Goal: Information Seeking & Learning: Compare options

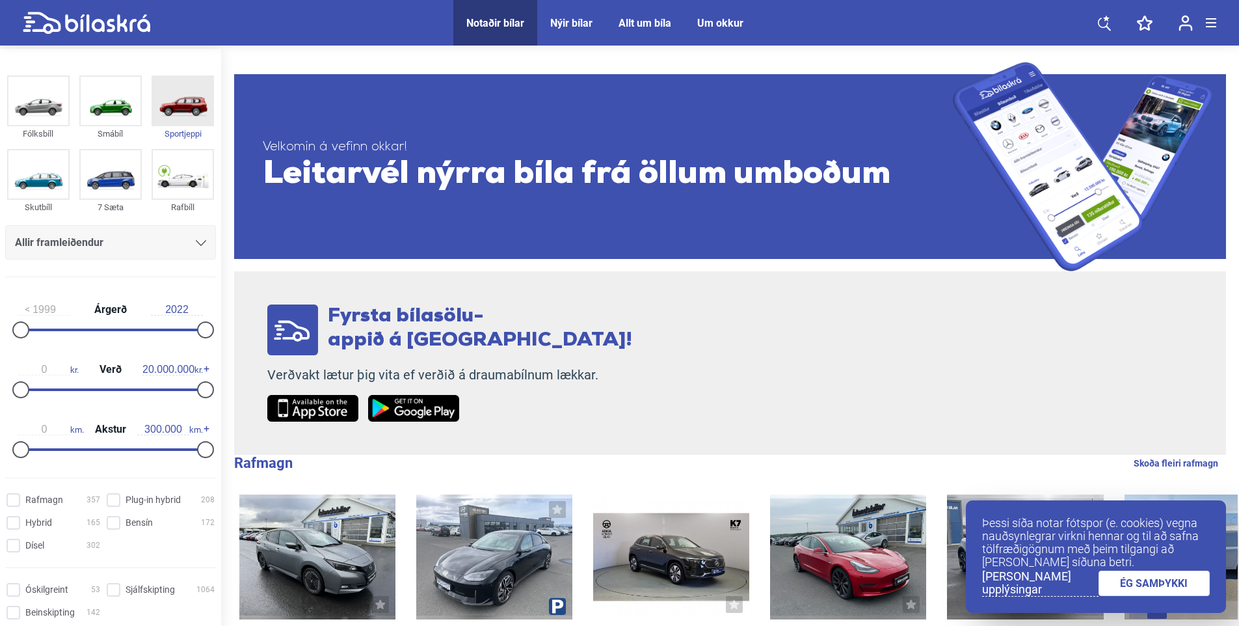
click at [184, 105] on img at bounding box center [183, 101] width 60 height 48
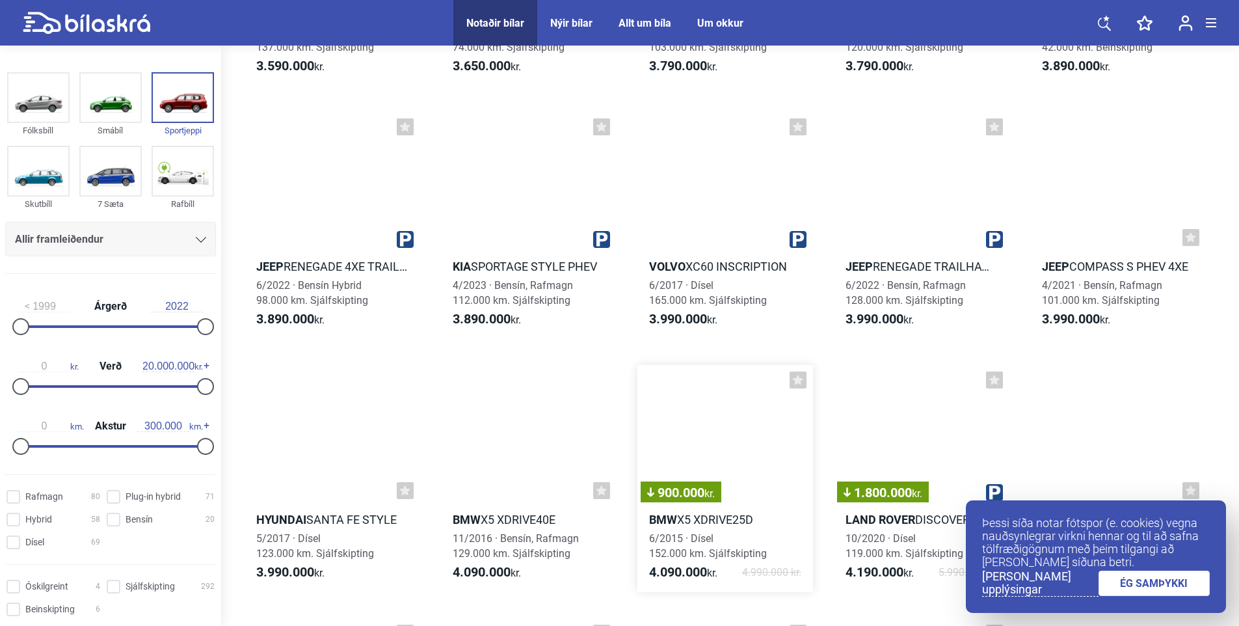
scroll to position [3578, 0]
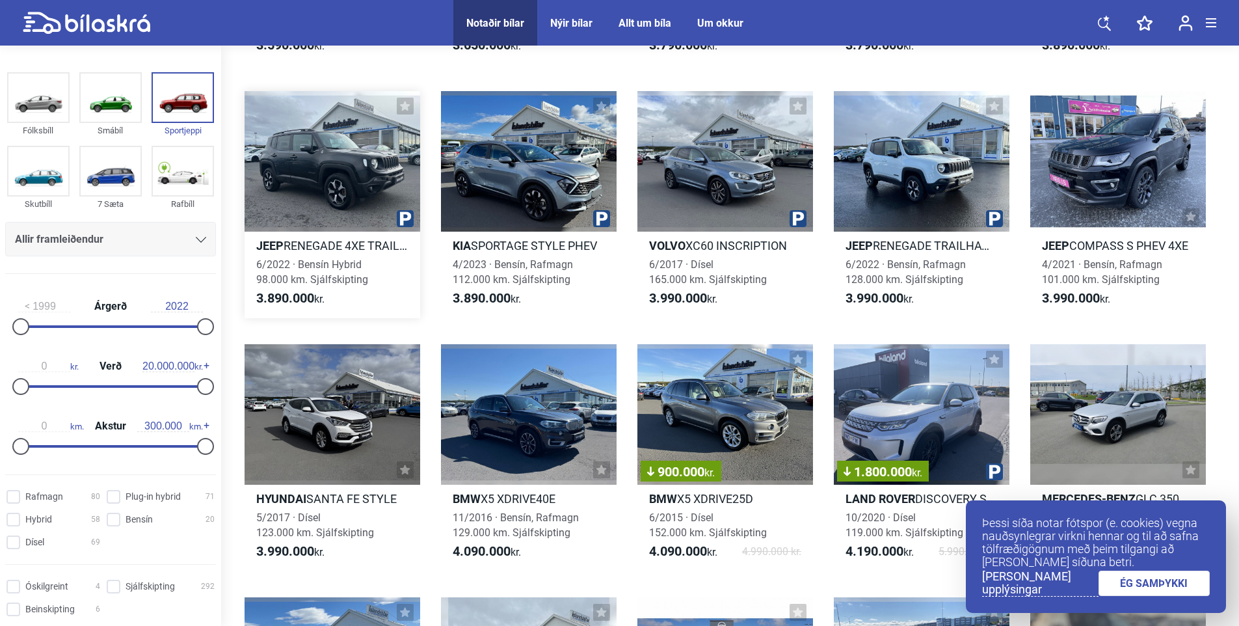
click at [349, 176] on div at bounding box center [333, 161] width 176 height 141
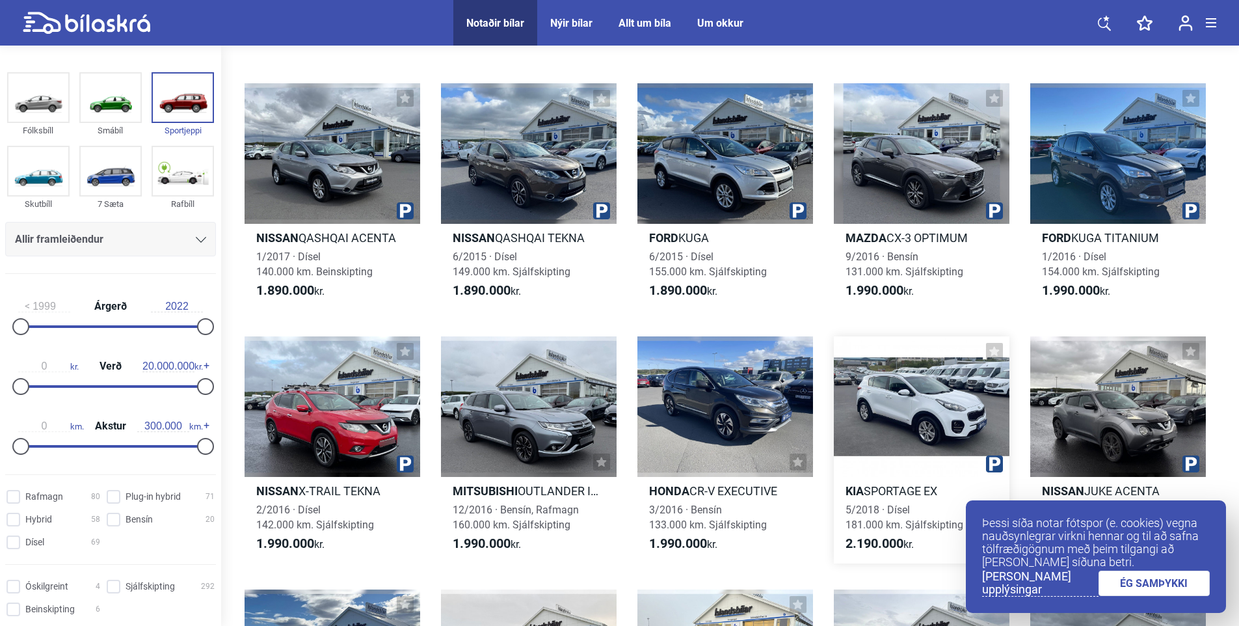
scroll to position [911, 0]
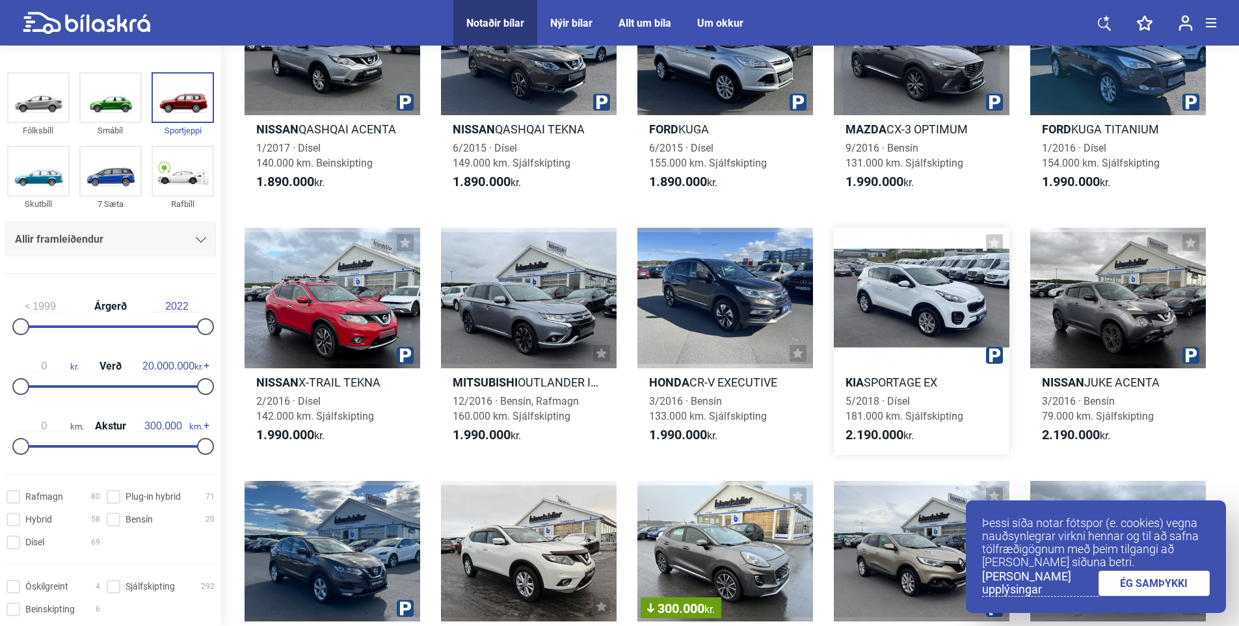
click at [936, 306] on div at bounding box center [922, 298] width 176 height 141
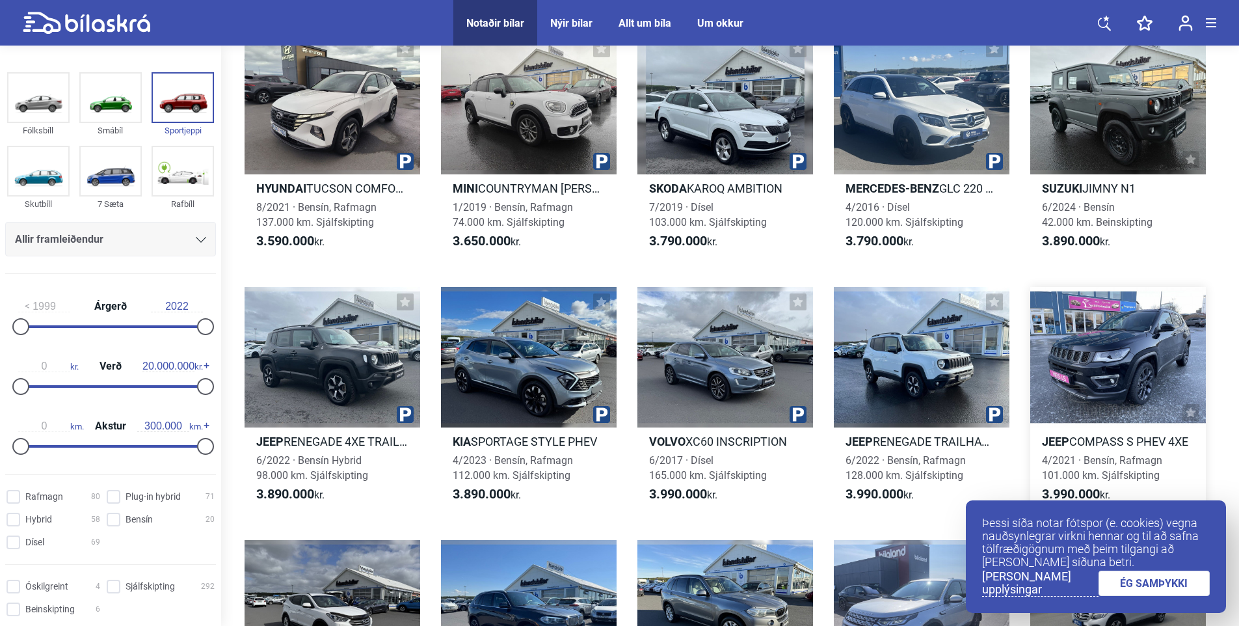
scroll to position [3383, 0]
click at [515, 440] on h2 "Kia SPORTAGE STYLE PHEV" at bounding box center [529, 440] width 176 height 15
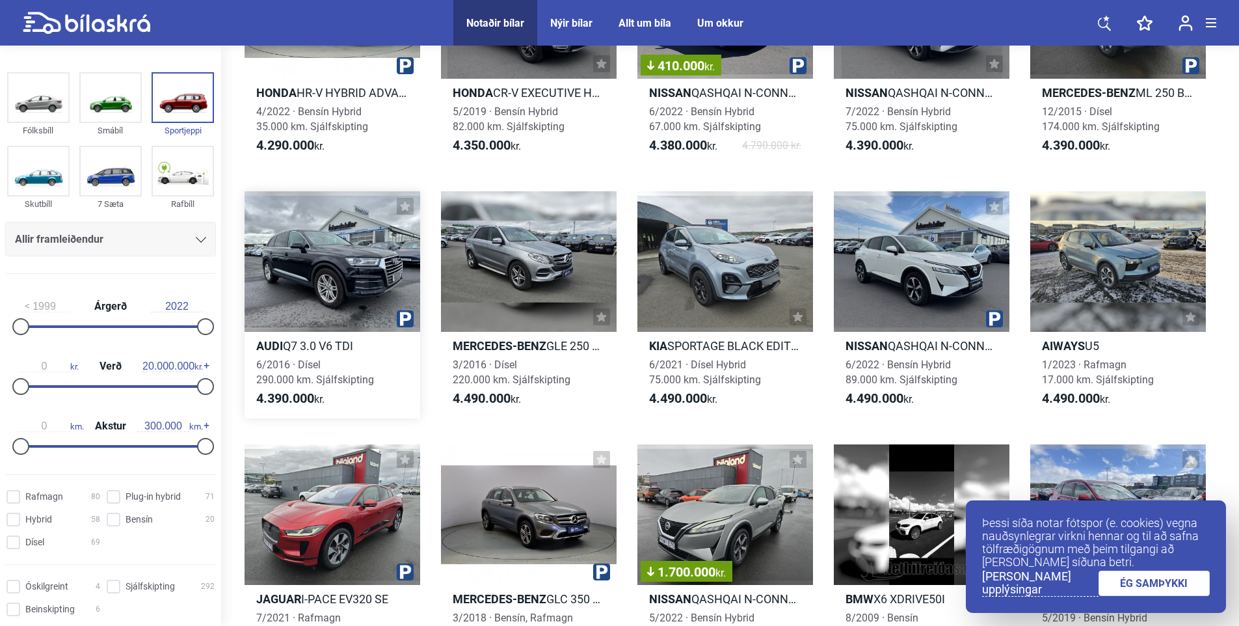
scroll to position [4554, 0]
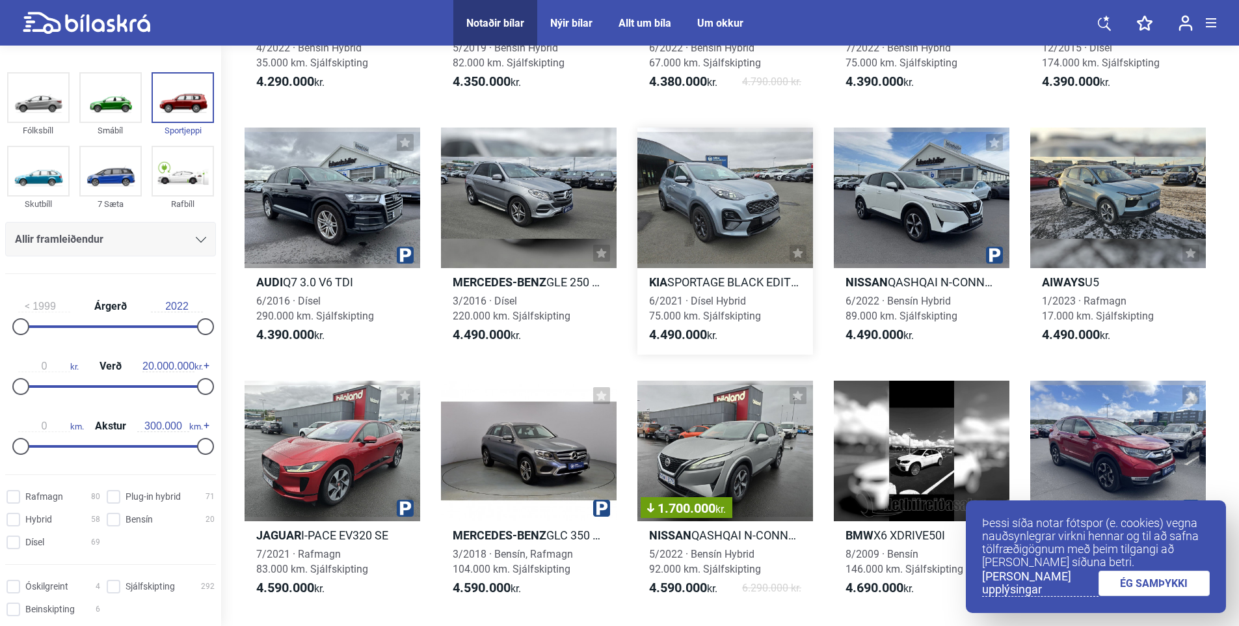
click at [729, 211] on div at bounding box center [726, 198] width 176 height 141
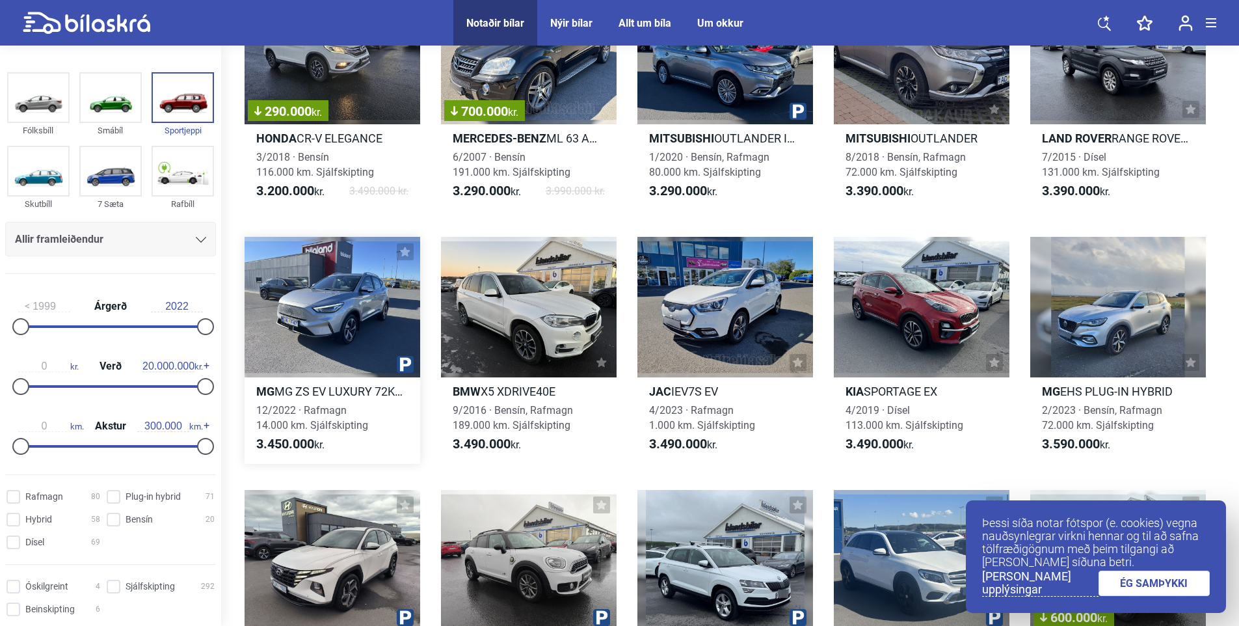
scroll to position [2928, 0]
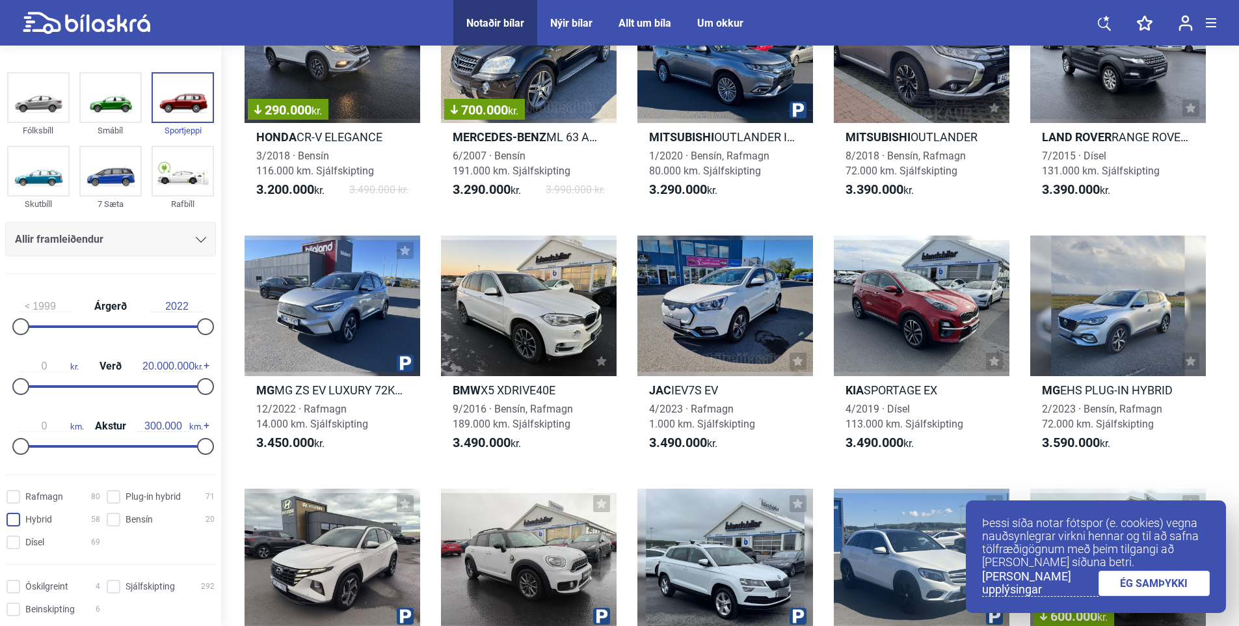
click at [11, 520] on input "Hybrid 58" at bounding box center [55, 520] width 94 height 14
checkbox input "true"
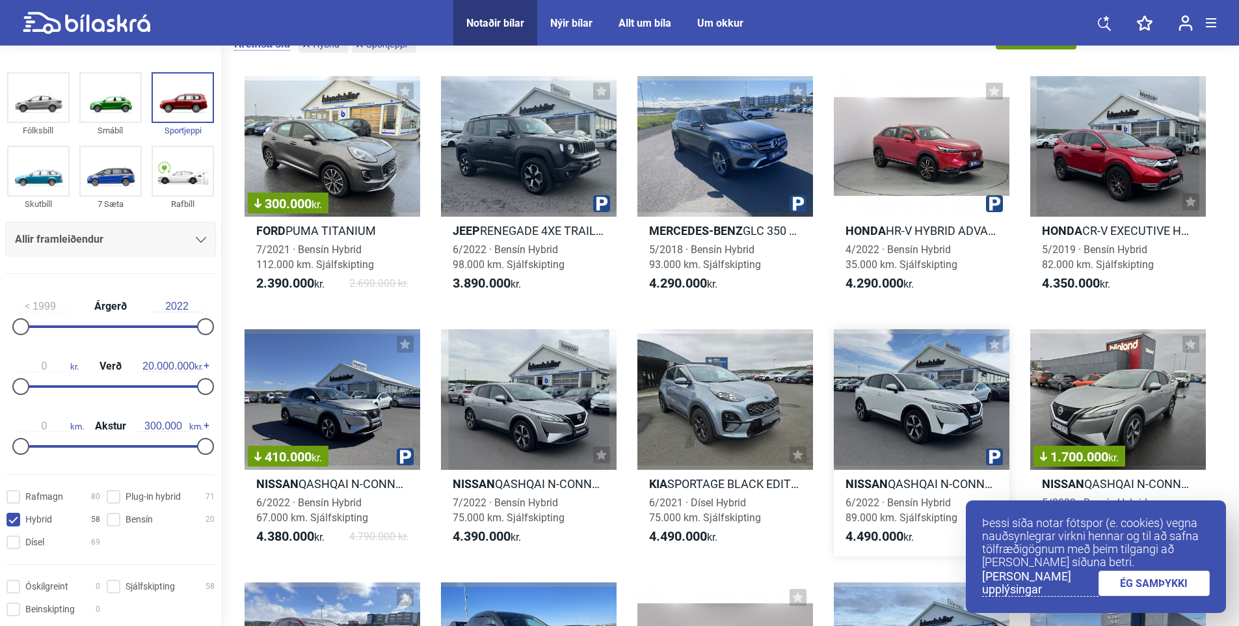
scroll to position [65, 0]
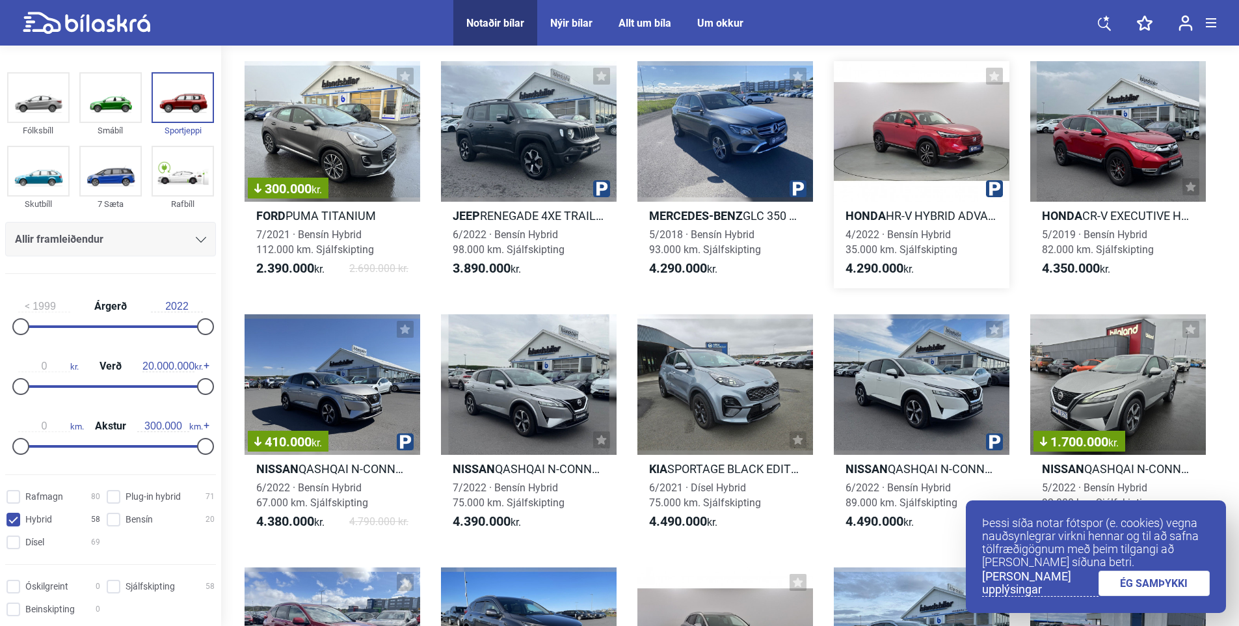
click at [939, 141] on div at bounding box center [922, 131] width 176 height 141
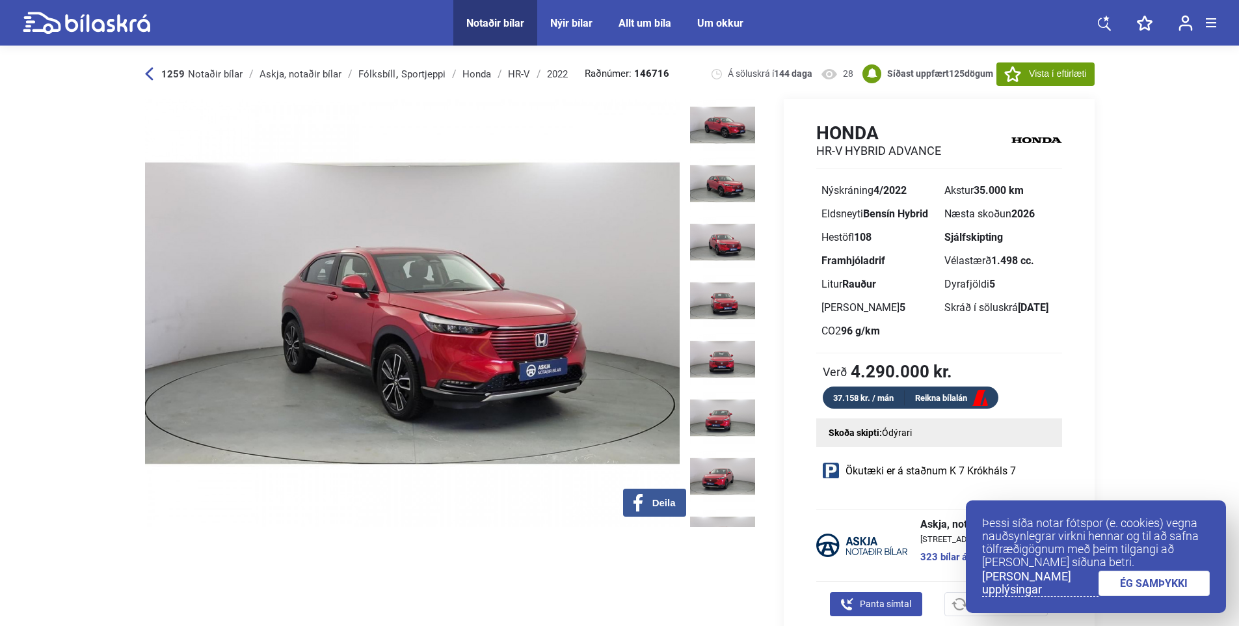
click at [729, 173] on img at bounding box center [722, 183] width 65 height 52
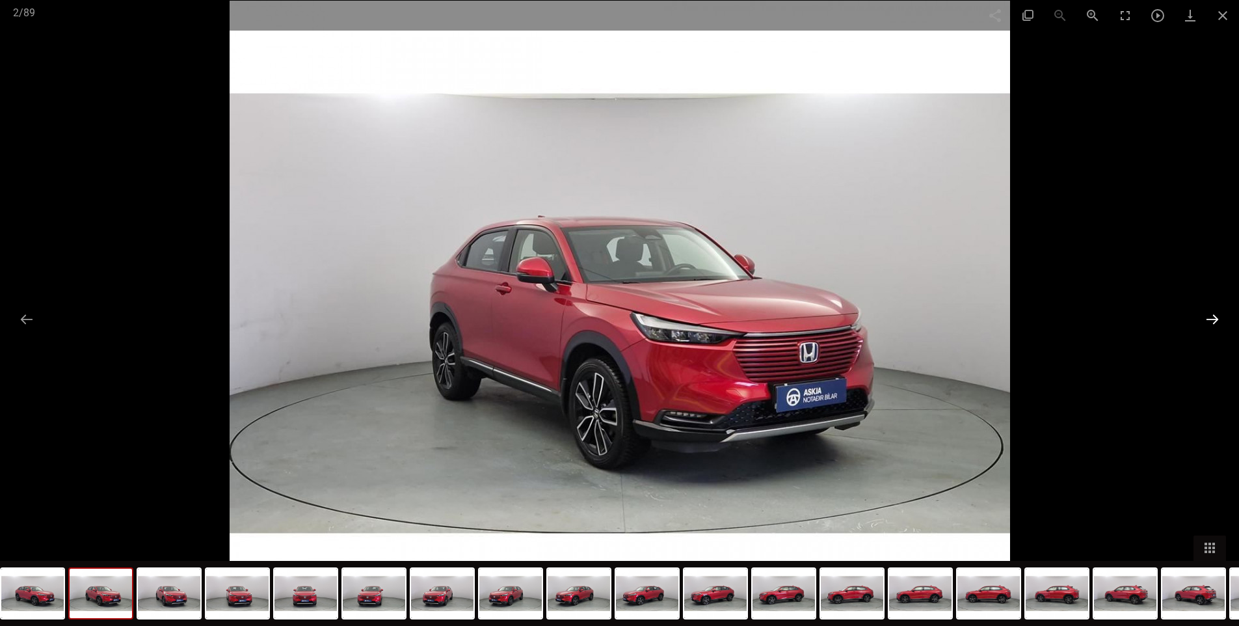
click at [1212, 319] on button at bounding box center [1212, 318] width 27 height 25
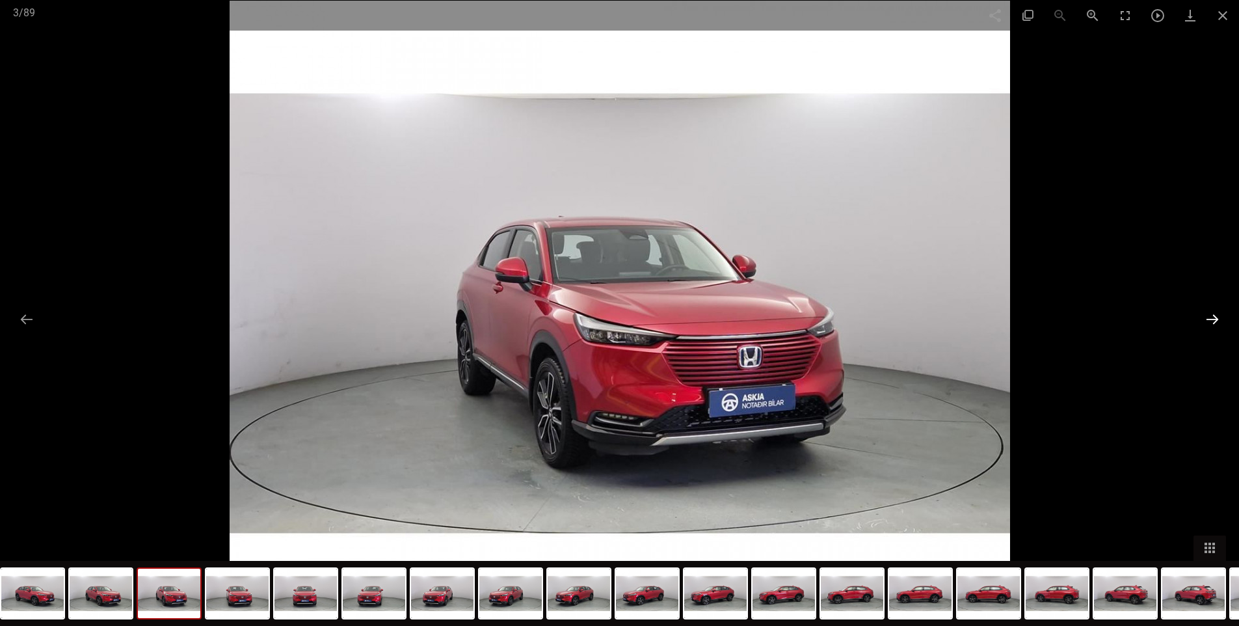
click at [1212, 319] on button at bounding box center [1212, 318] width 27 height 25
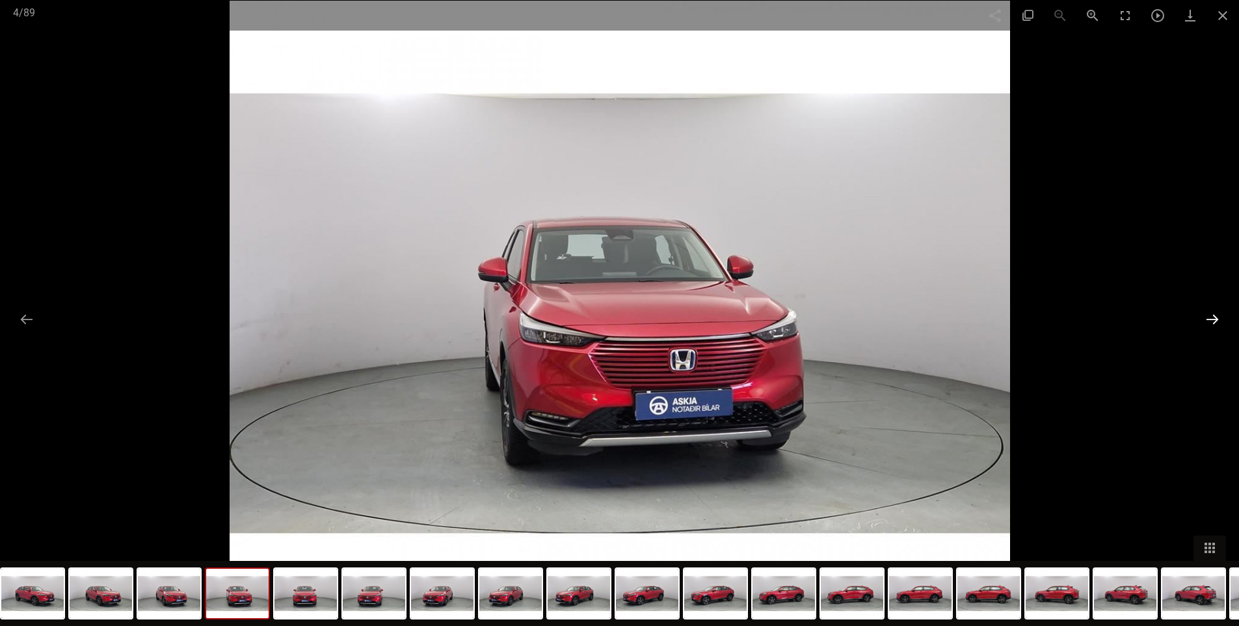
click at [1215, 318] on button at bounding box center [1212, 318] width 27 height 25
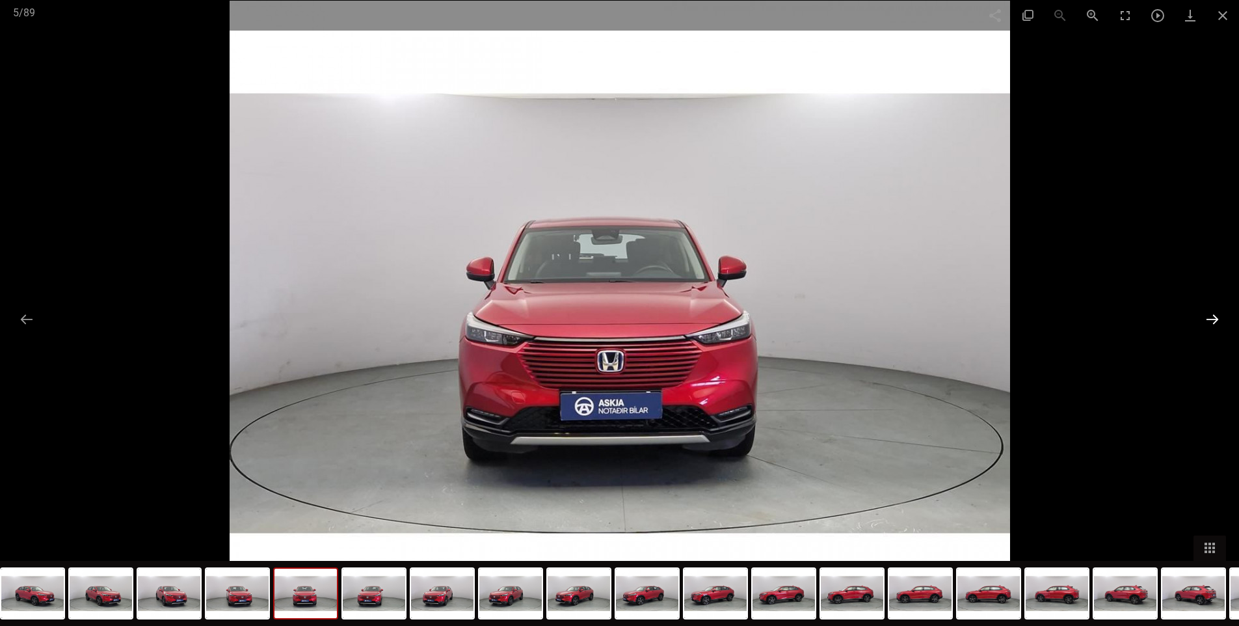
click at [1215, 318] on button at bounding box center [1212, 318] width 27 height 25
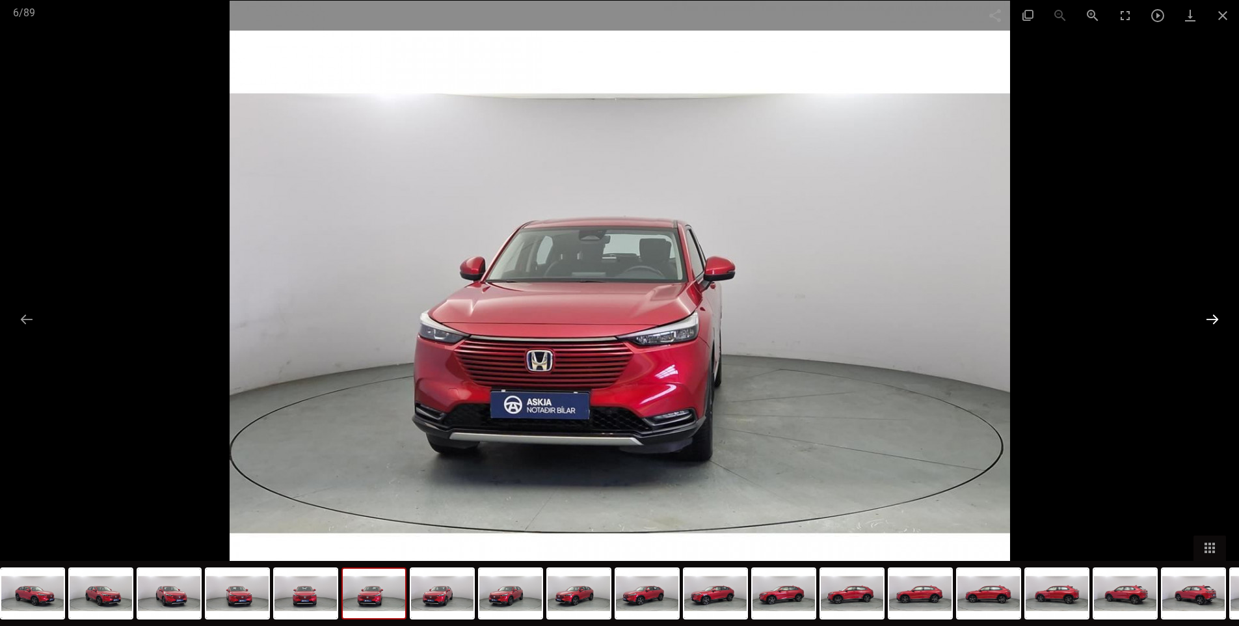
click at [1215, 318] on button at bounding box center [1212, 318] width 27 height 25
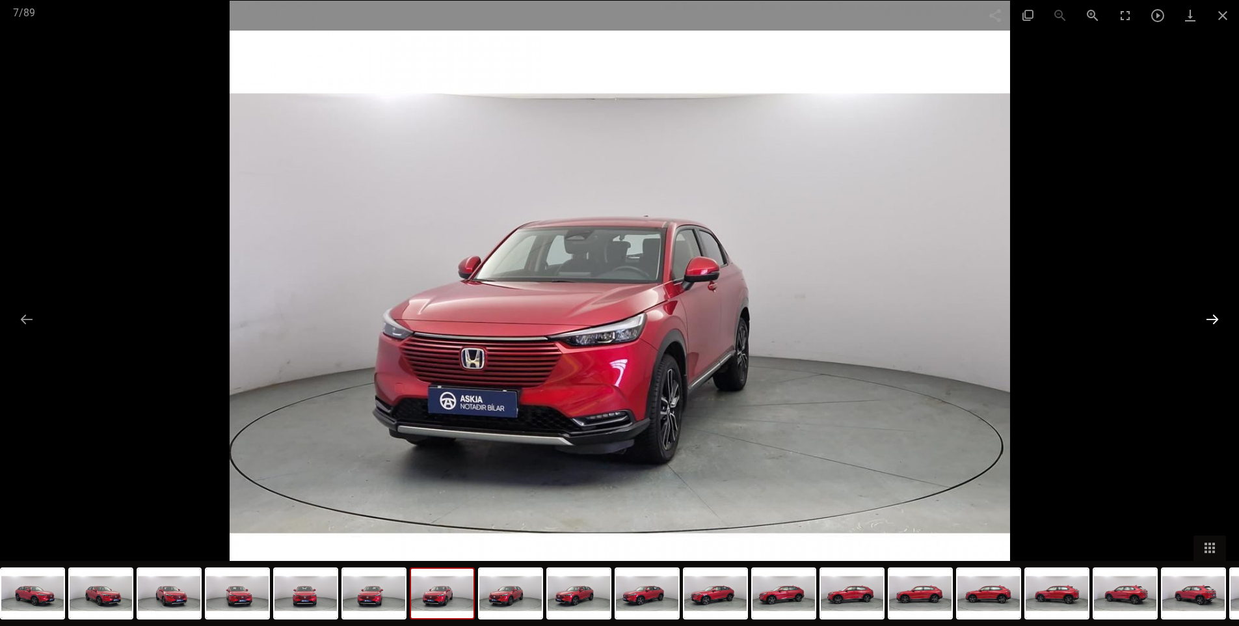
click at [1217, 319] on button at bounding box center [1212, 318] width 27 height 25
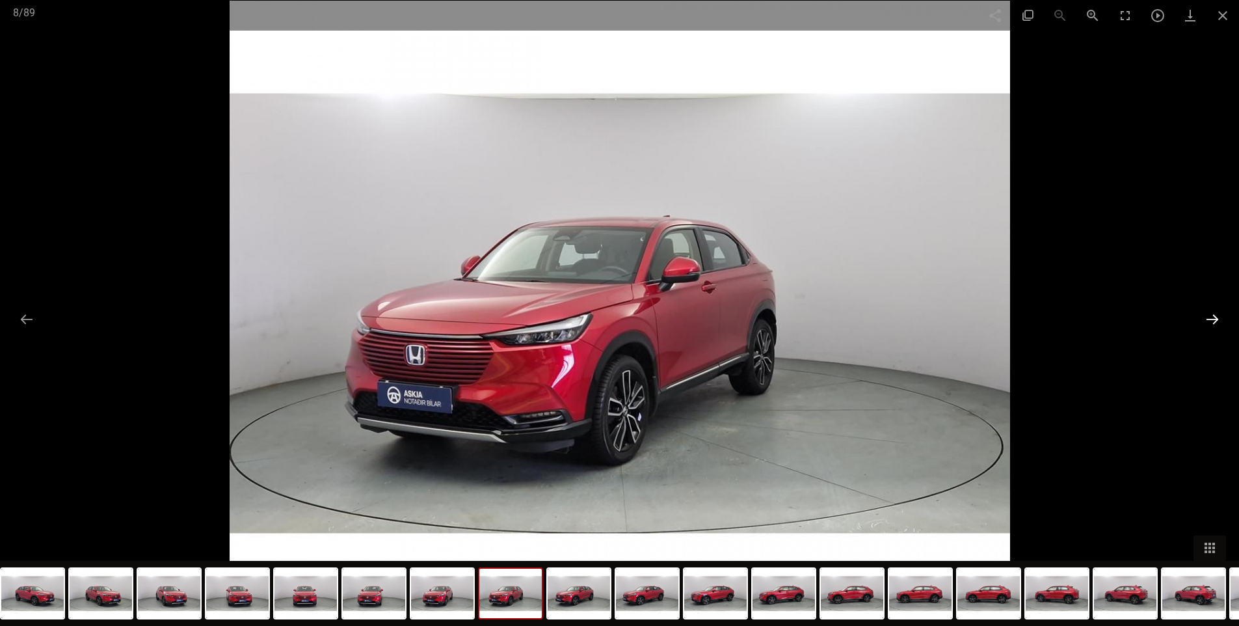
click at [1218, 319] on button at bounding box center [1212, 318] width 27 height 25
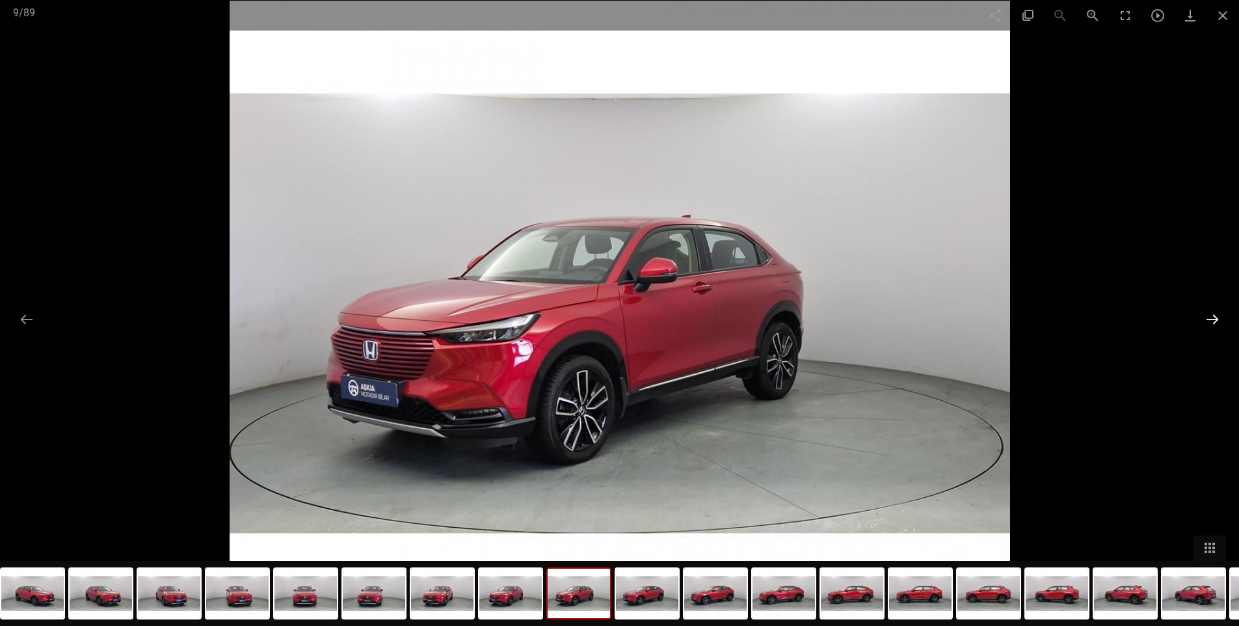
click at [1219, 320] on button at bounding box center [1212, 318] width 27 height 25
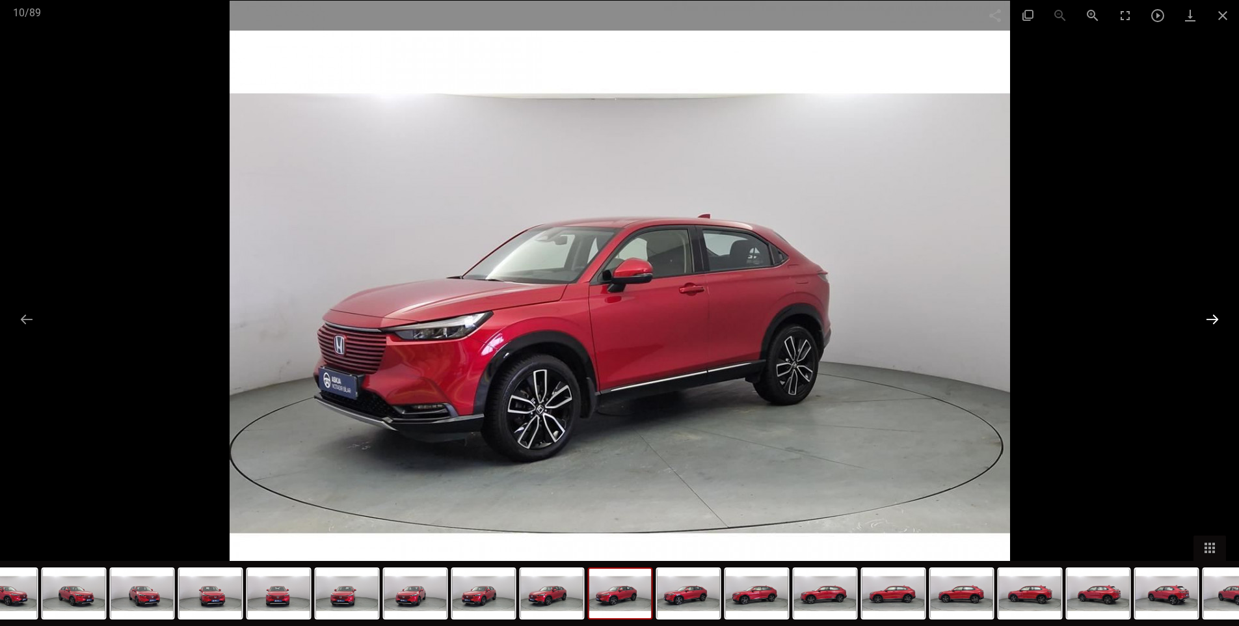
click at [1219, 320] on button at bounding box center [1212, 318] width 27 height 25
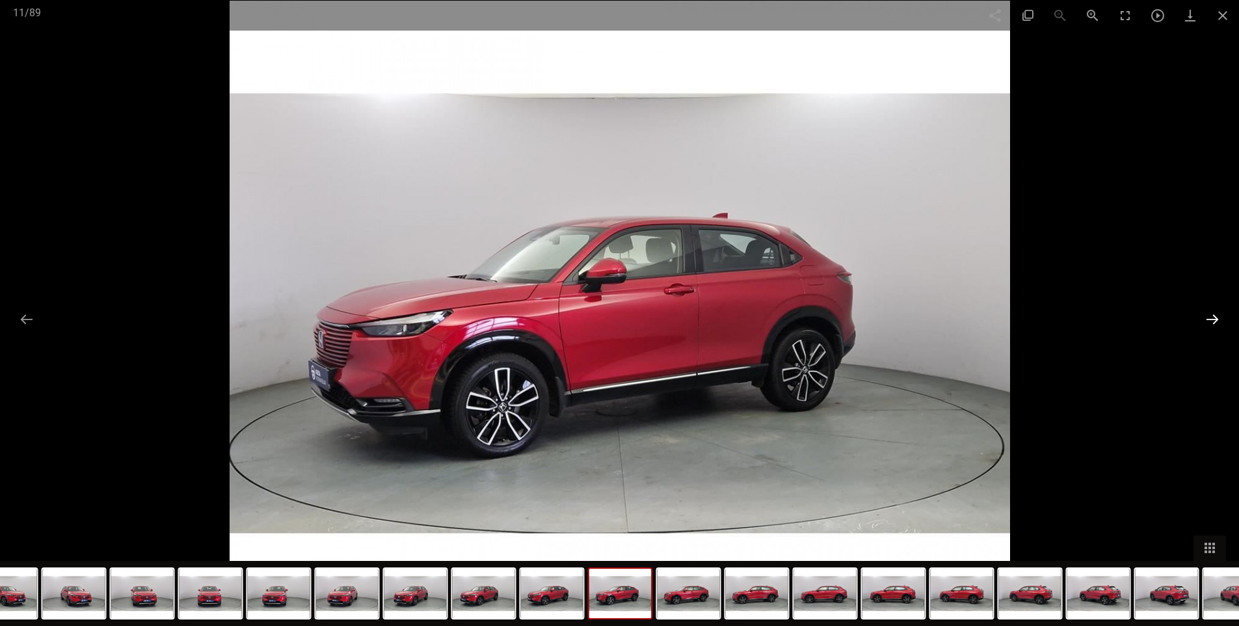
click at [1219, 320] on button at bounding box center [1212, 318] width 27 height 25
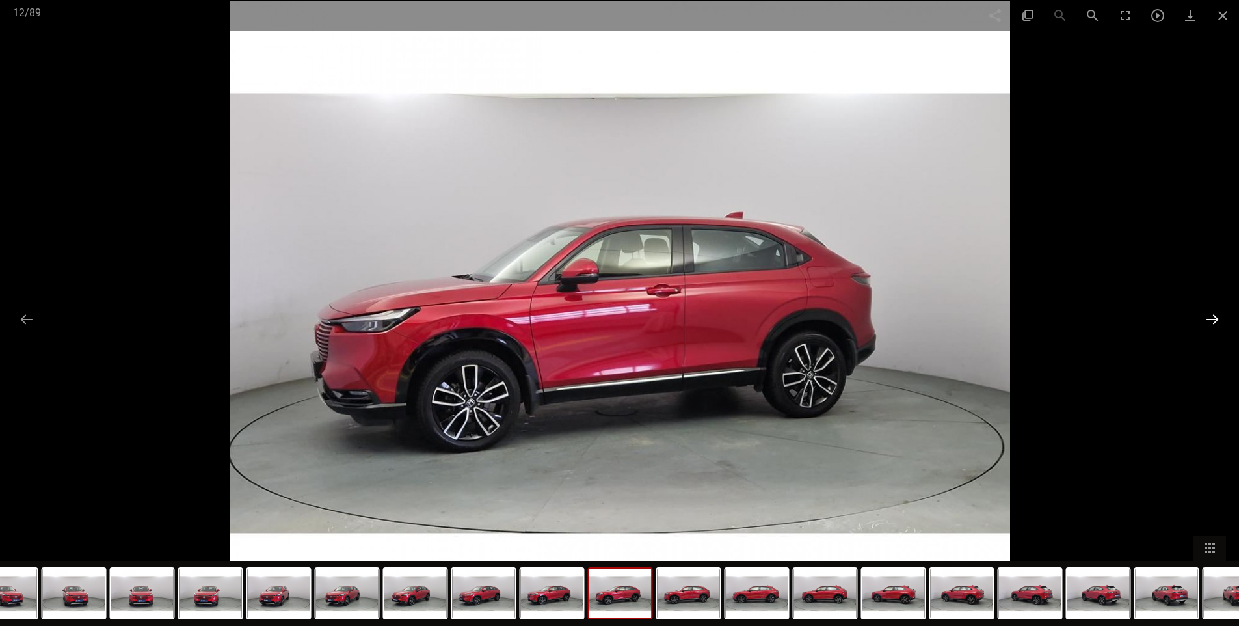
click at [1219, 320] on button at bounding box center [1212, 318] width 27 height 25
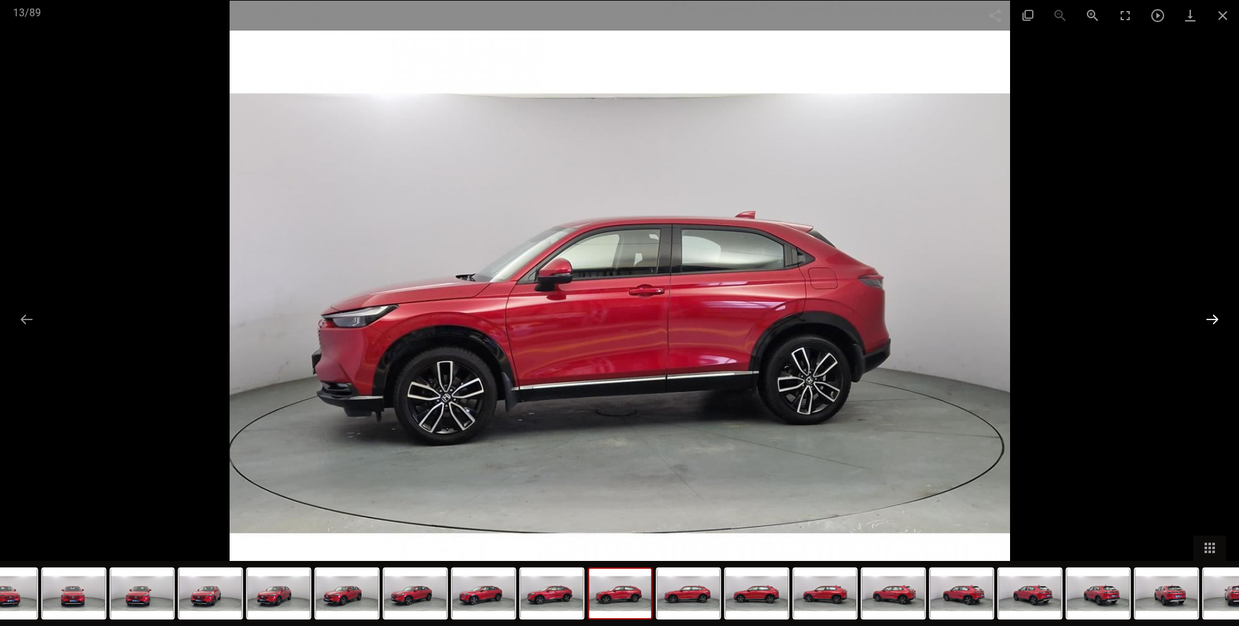
click at [1219, 320] on button at bounding box center [1212, 318] width 27 height 25
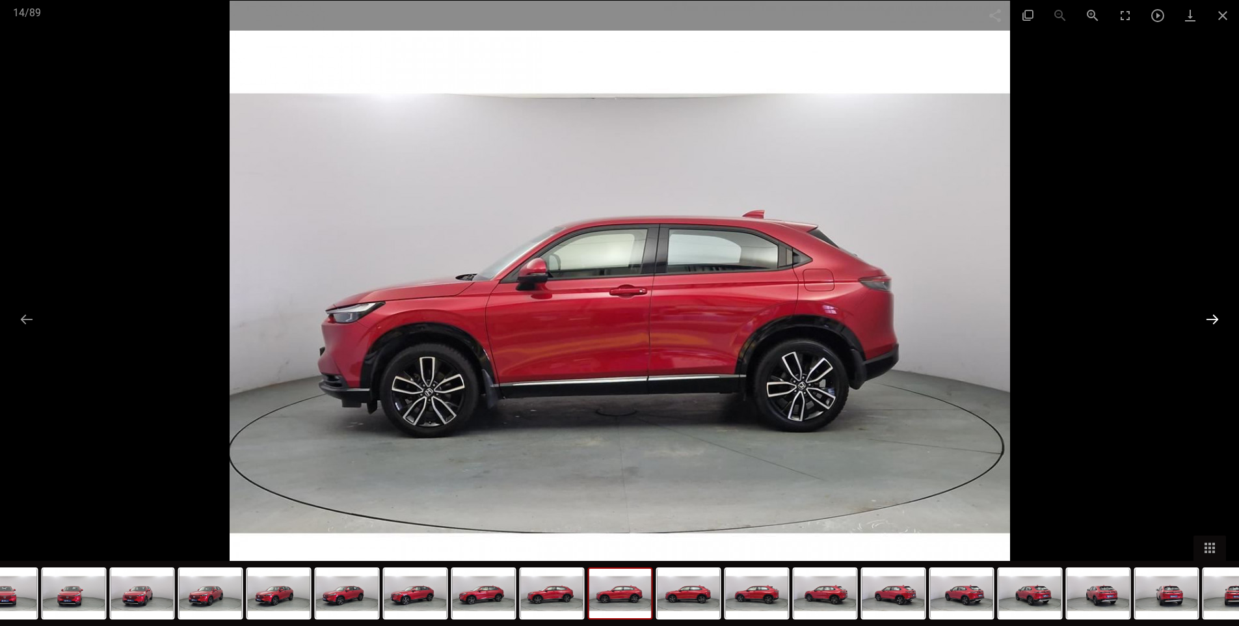
click at [1219, 320] on button at bounding box center [1212, 318] width 27 height 25
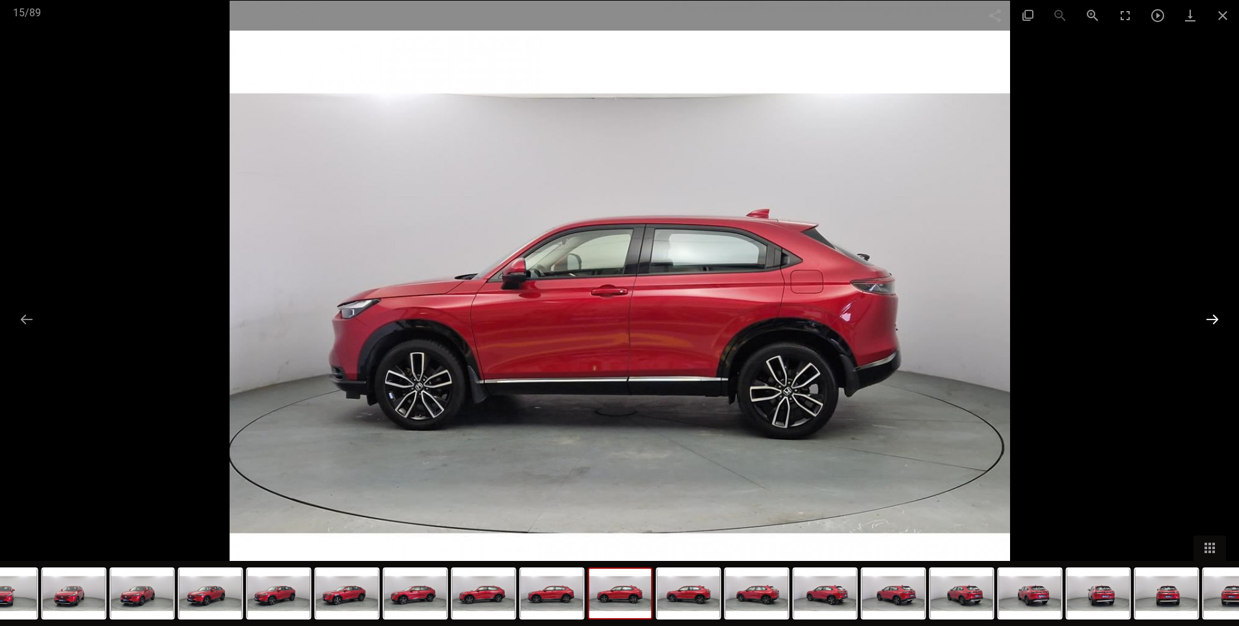
click at [1219, 320] on button at bounding box center [1212, 318] width 27 height 25
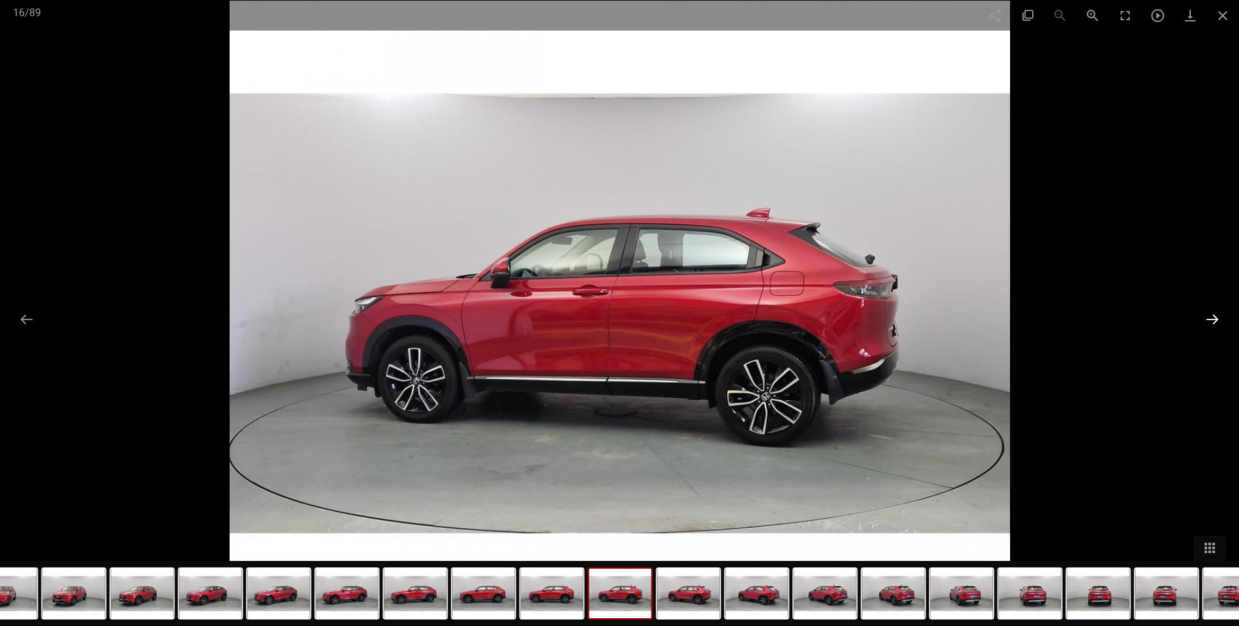
click at [1219, 320] on button at bounding box center [1212, 318] width 27 height 25
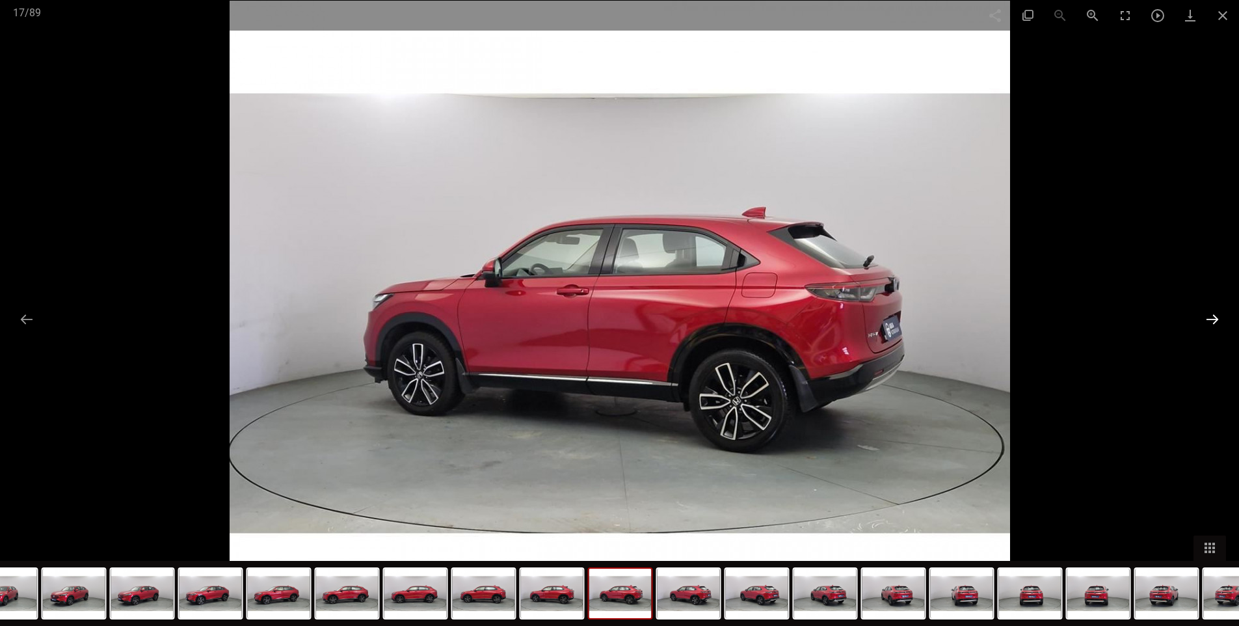
click at [1219, 320] on button at bounding box center [1212, 318] width 27 height 25
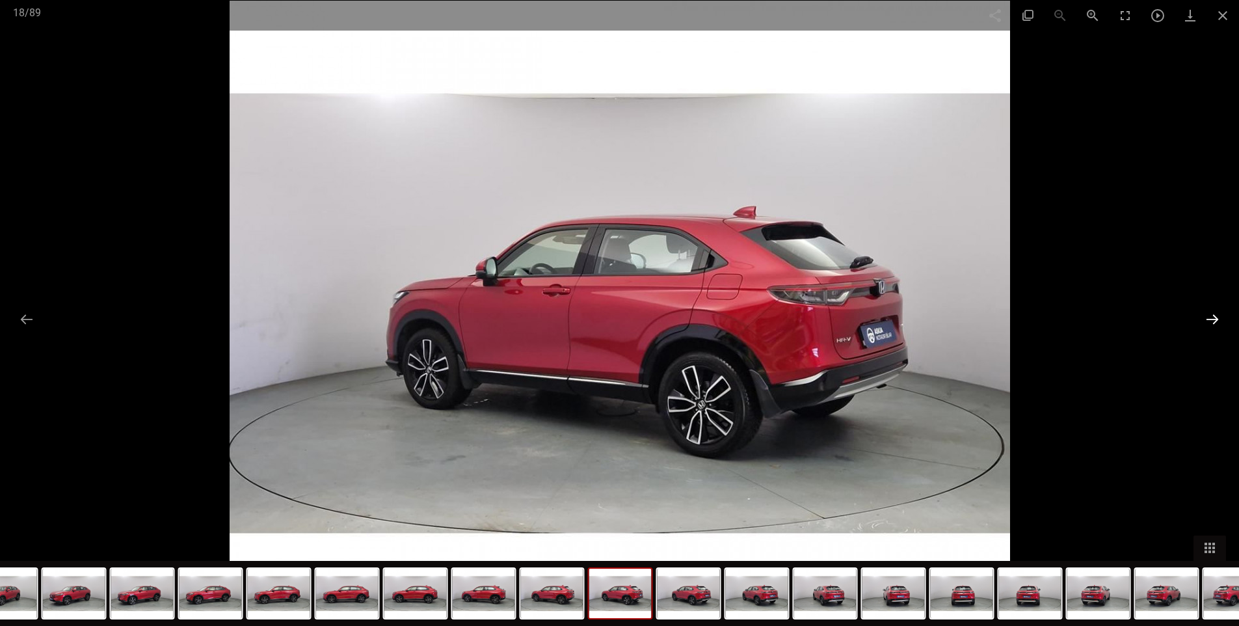
click at [1219, 320] on button at bounding box center [1212, 318] width 27 height 25
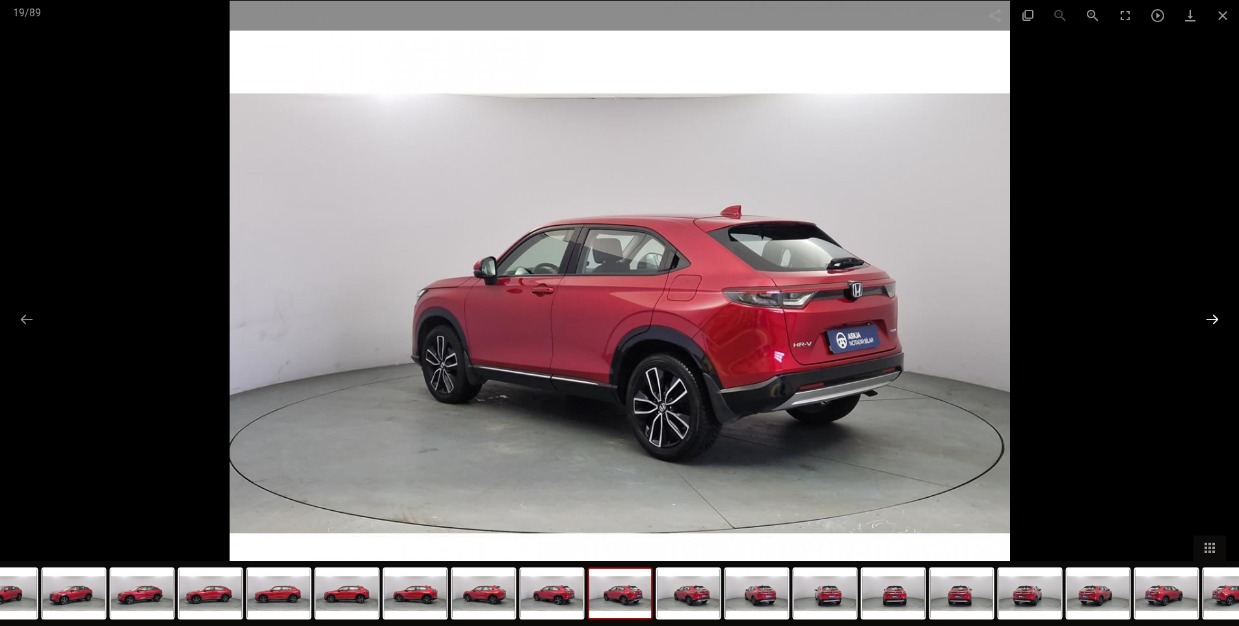
click at [1219, 320] on button at bounding box center [1212, 318] width 27 height 25
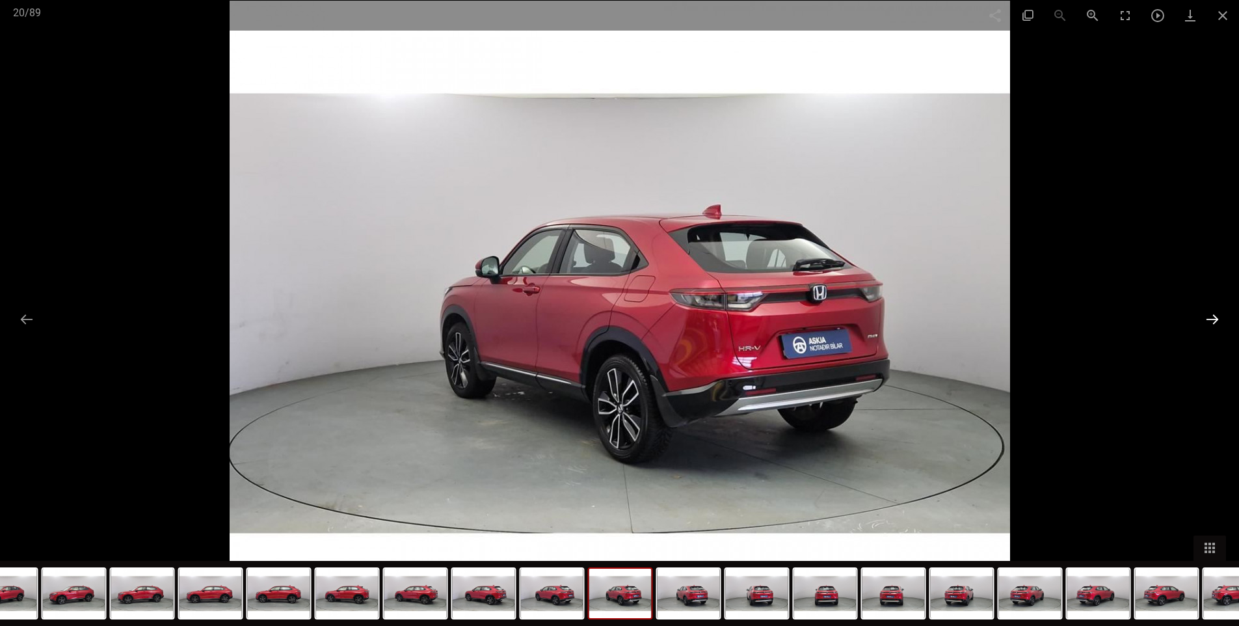
click at [1219, 320] on button at bounding box center [1212, 318] width 27 height 25
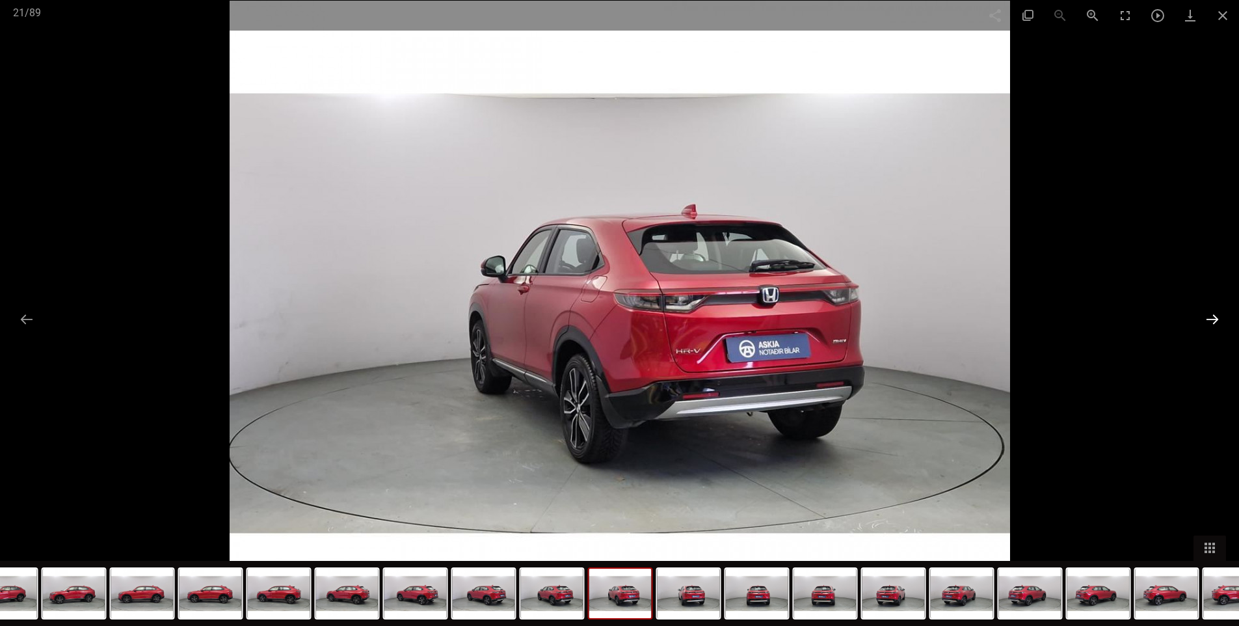
click at [1219, 320] on button at bounding box center [1212, 318] width 27 height 25
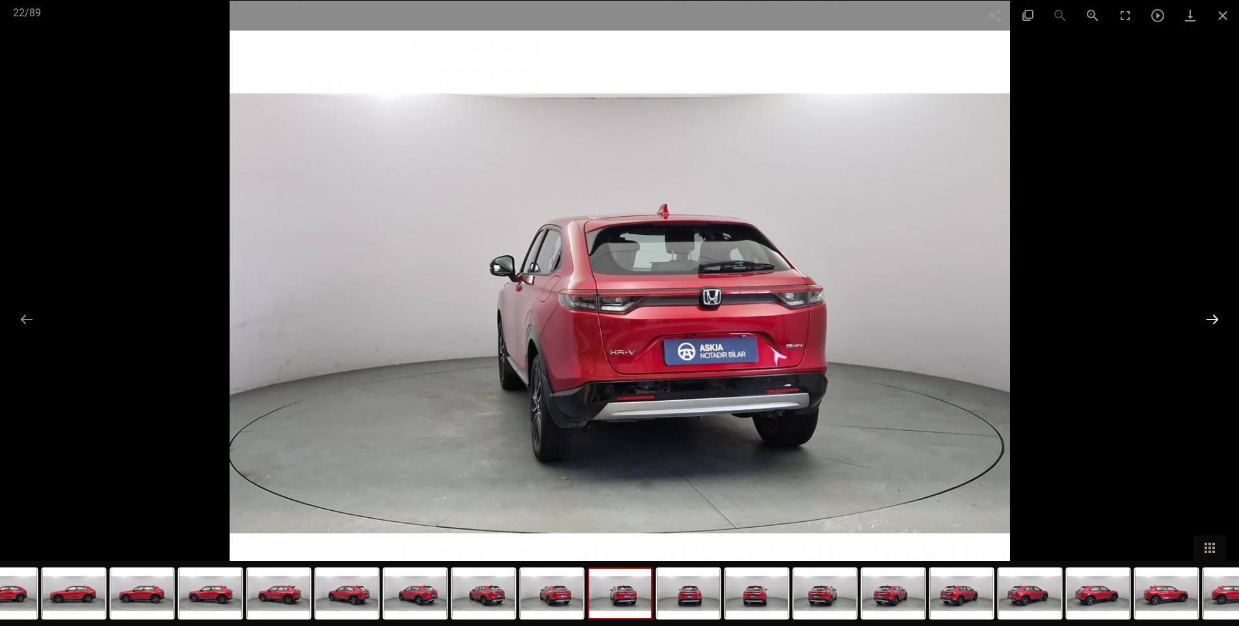
click at [1219, 320] on button at bounding box center [1212, 318] width 27 height 25
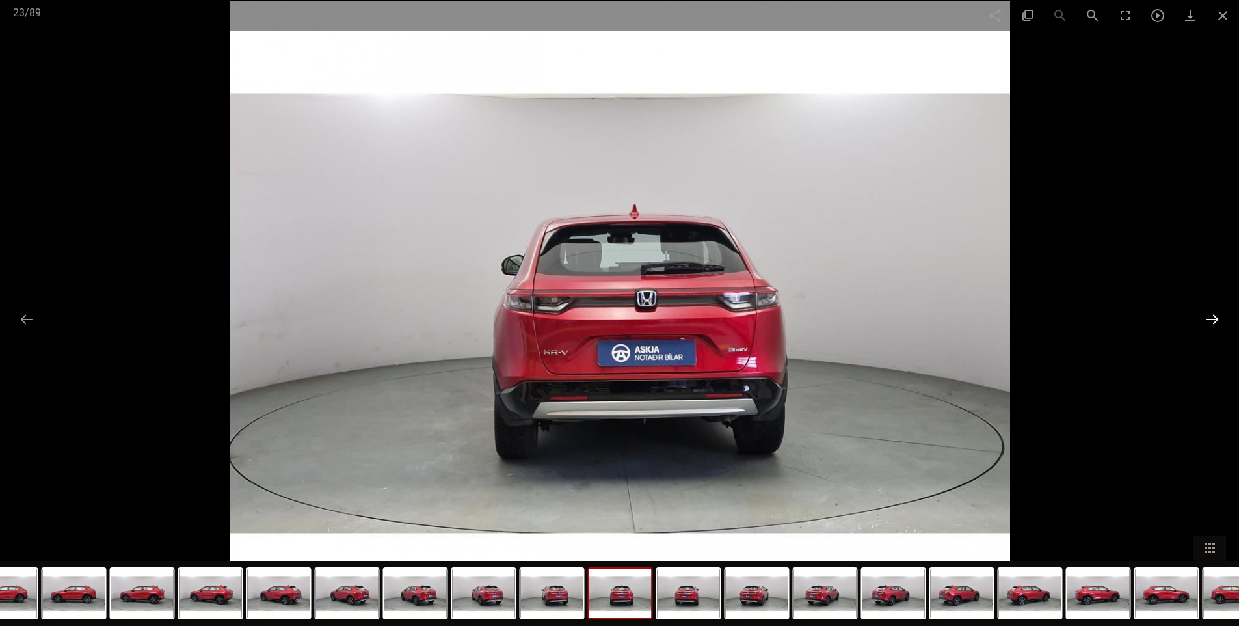
click at [1219, 320] on button at bounding box center [1212, 318] width 27 height 25
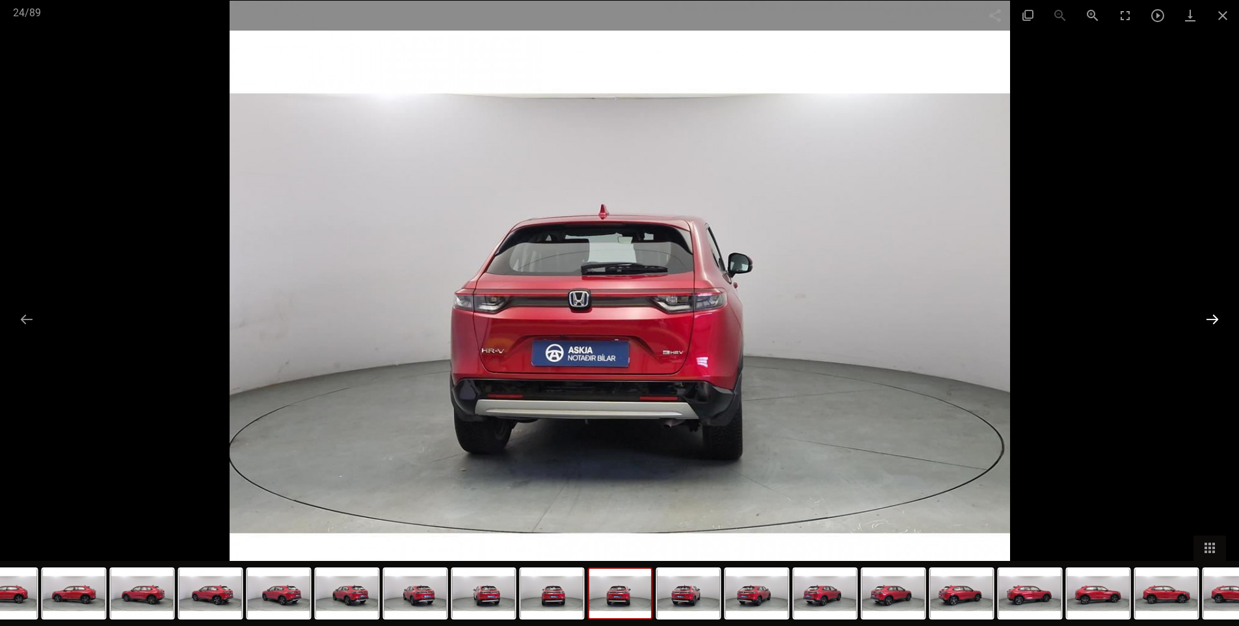
click at [1219, 320] on button at bounding box center [1212, 318] width 27 height 25
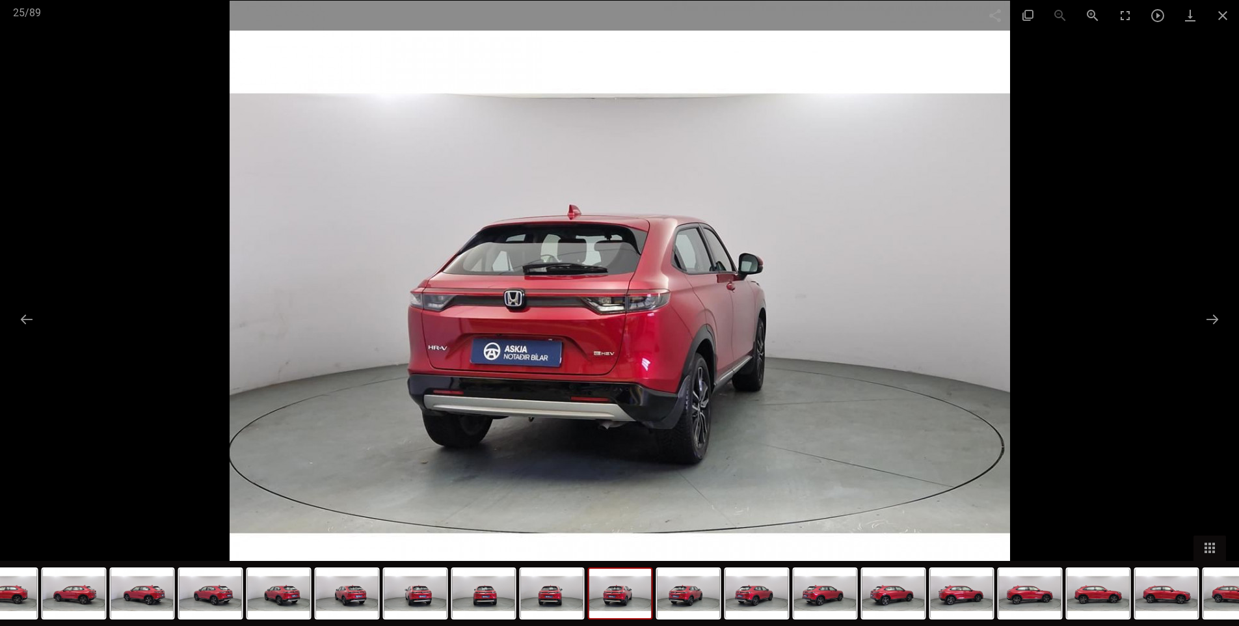
scroll to position [65, 0]
checkbox input "false"
click at [1221, 20] on span at bounding box center [1223, 15] width 33 height 31
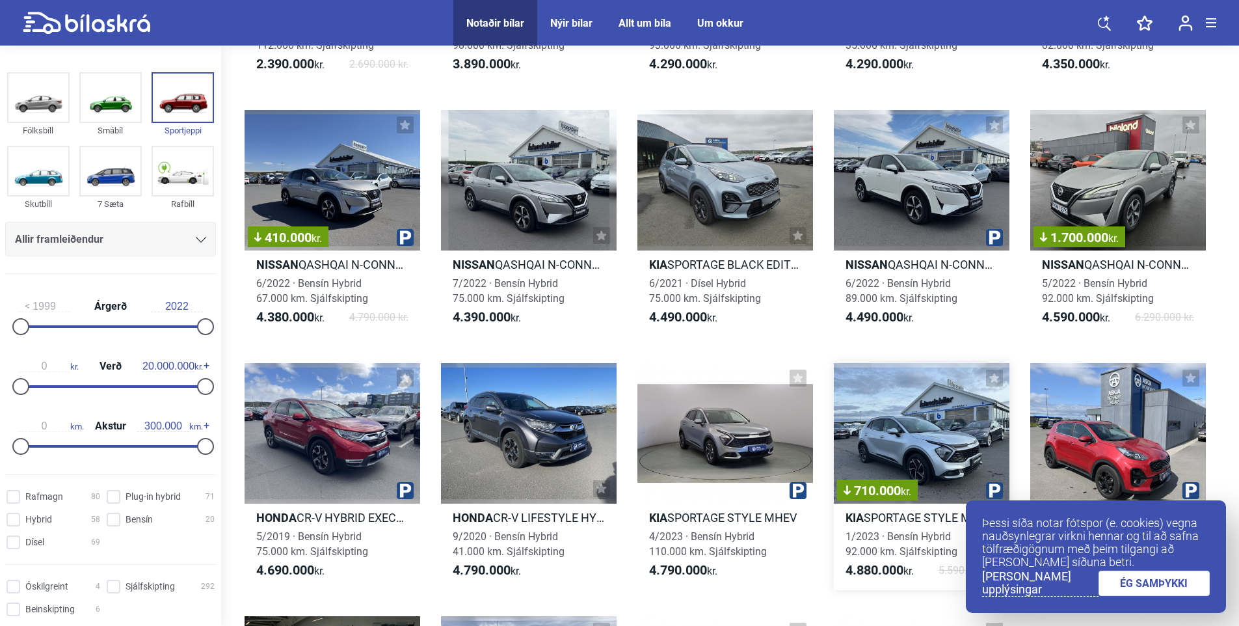
scroll to position [390, 0]
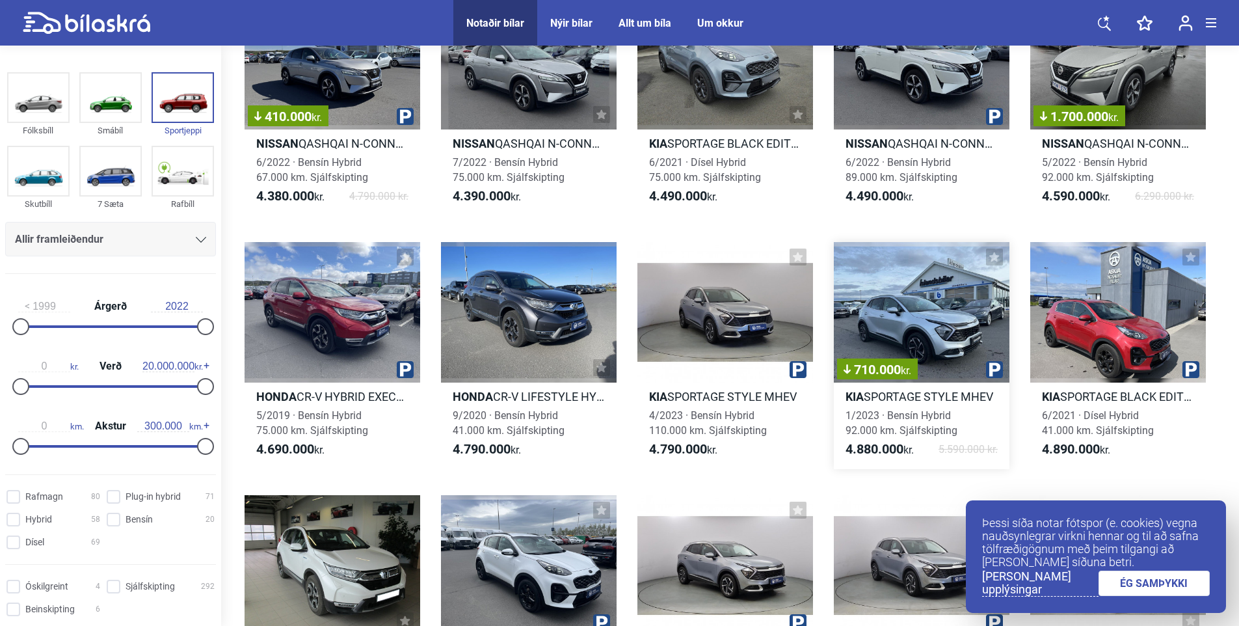
click at [934, 303] on div "710.000 kr." at bounding box center [922, 312] width 176 height 141
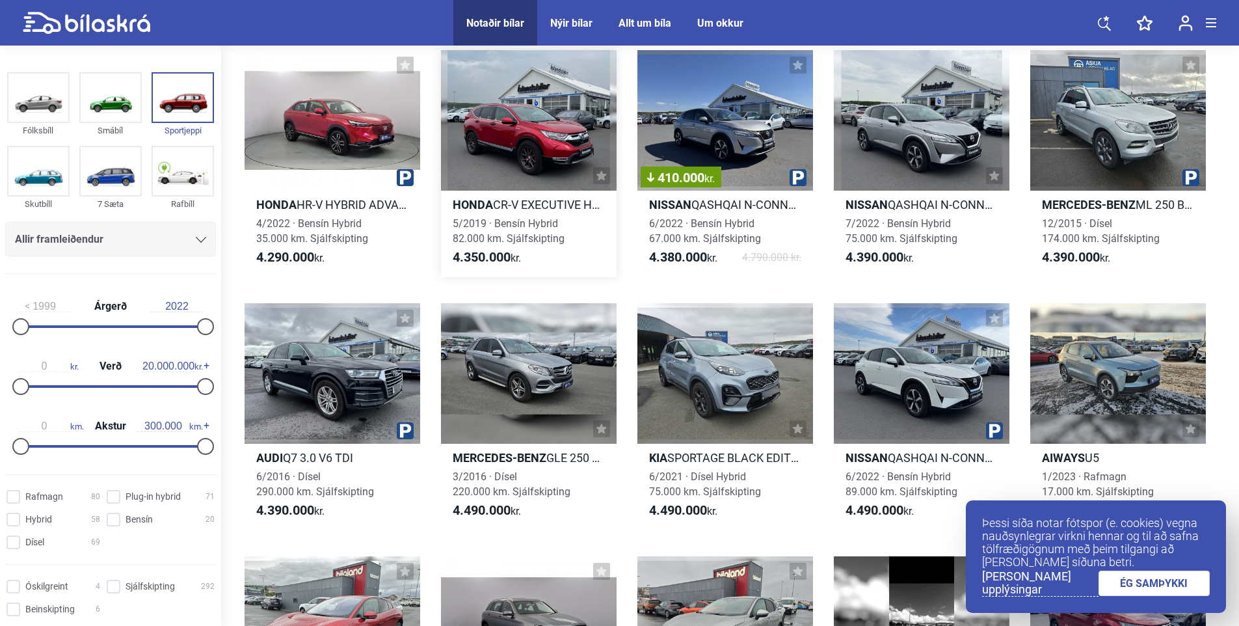
scroll to position [4359, 0]
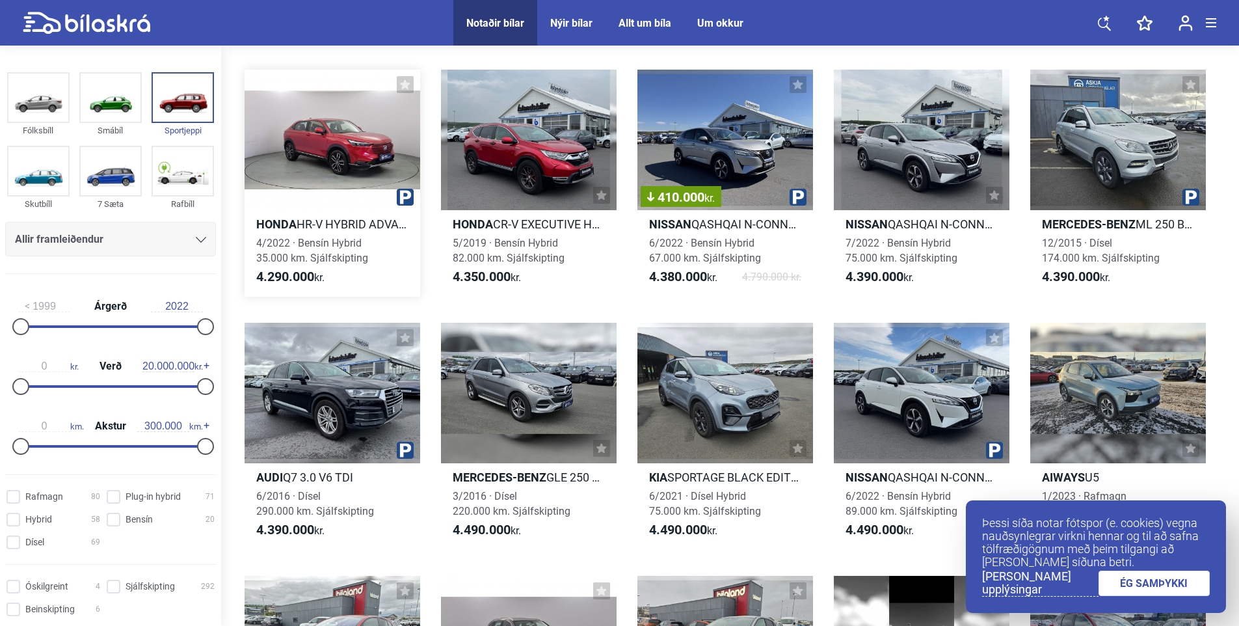
click at [350, 155] on div at bounding box center [333, 140] width 176 height 141
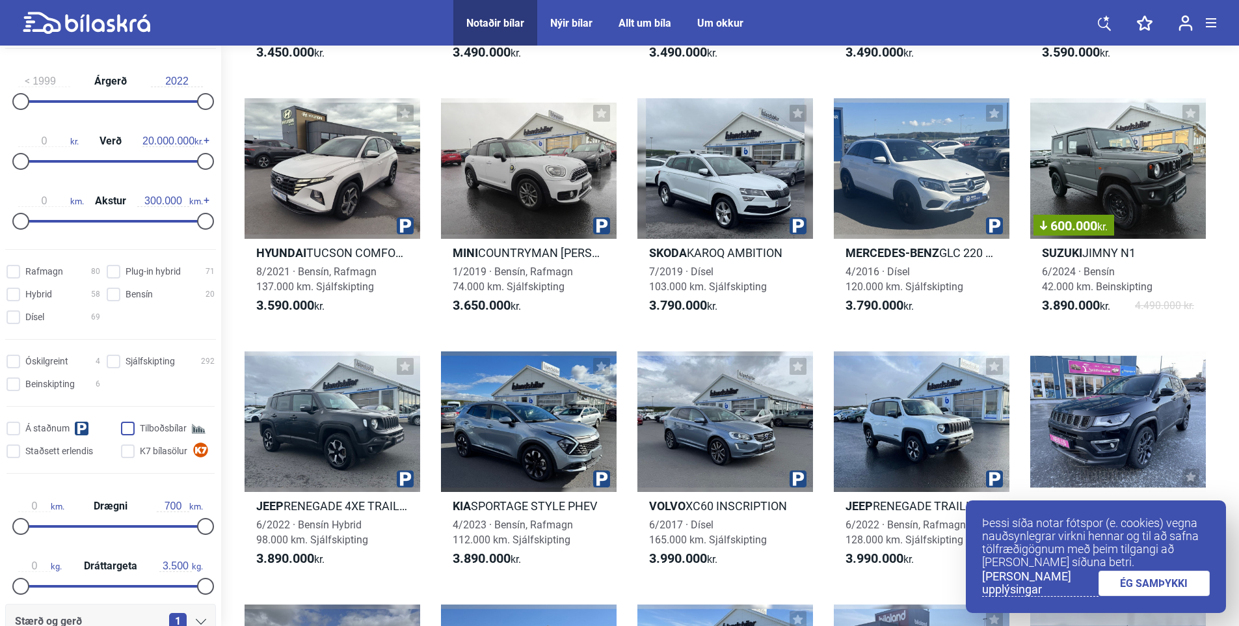
scroll to position [260, 0]
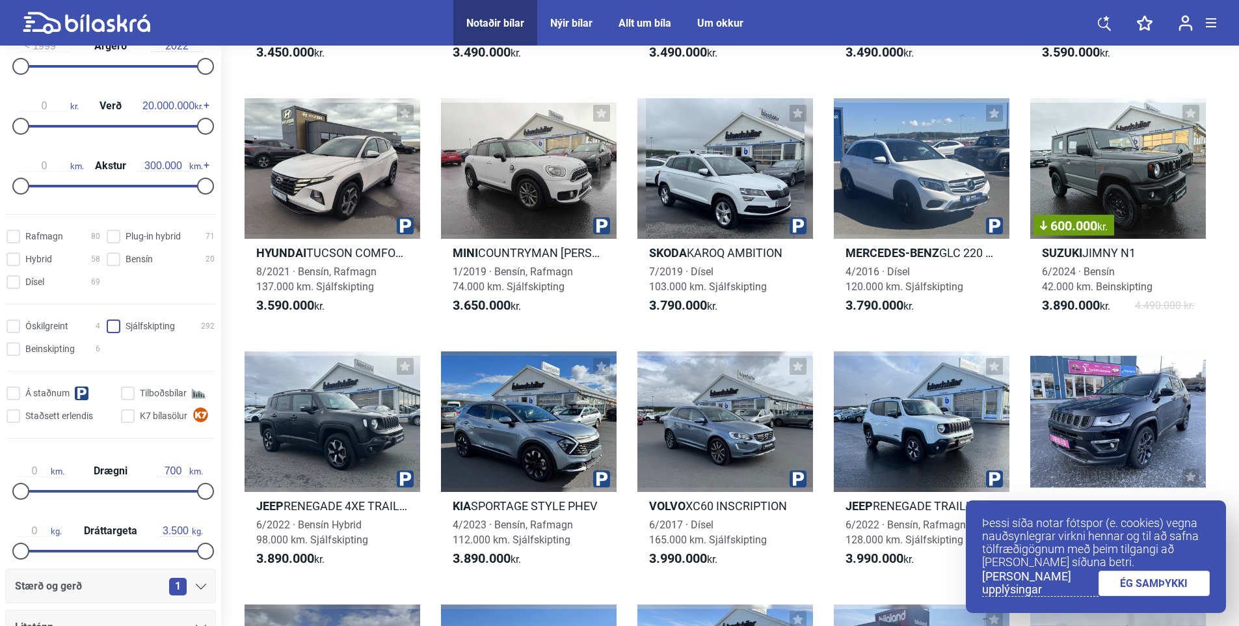
click at [113, 322] on input "Sjálfskipting 292" at bounding box center [163, 327] width 108 height 14
checkbox input "true"
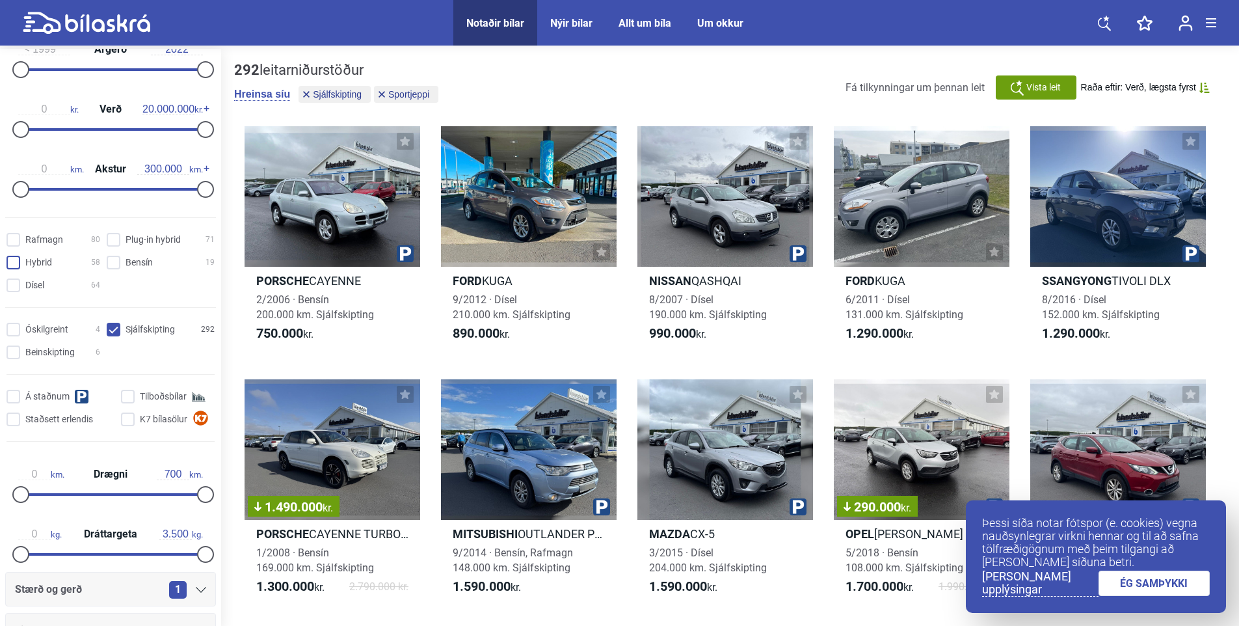
click at [13, 265] on input "Hybrid 58" at bounding box center [55, 263] width 94 height 14
checkbox input "true"
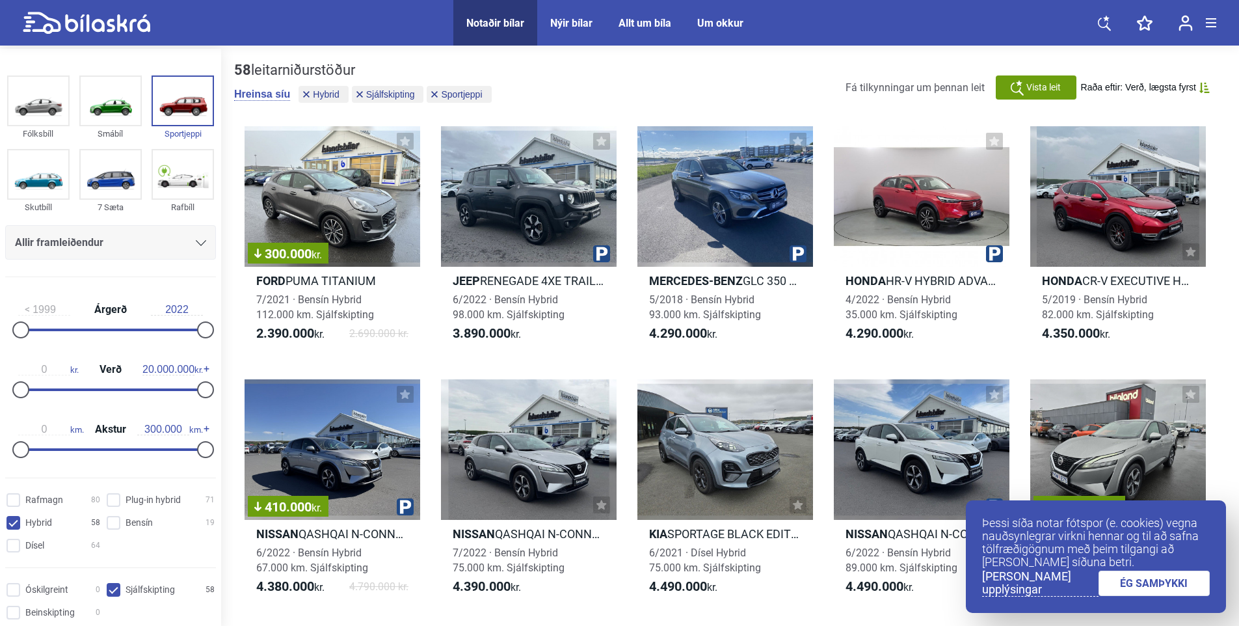
click at [197, 239] on div at bounding box center [201, 242] width 10 height 10
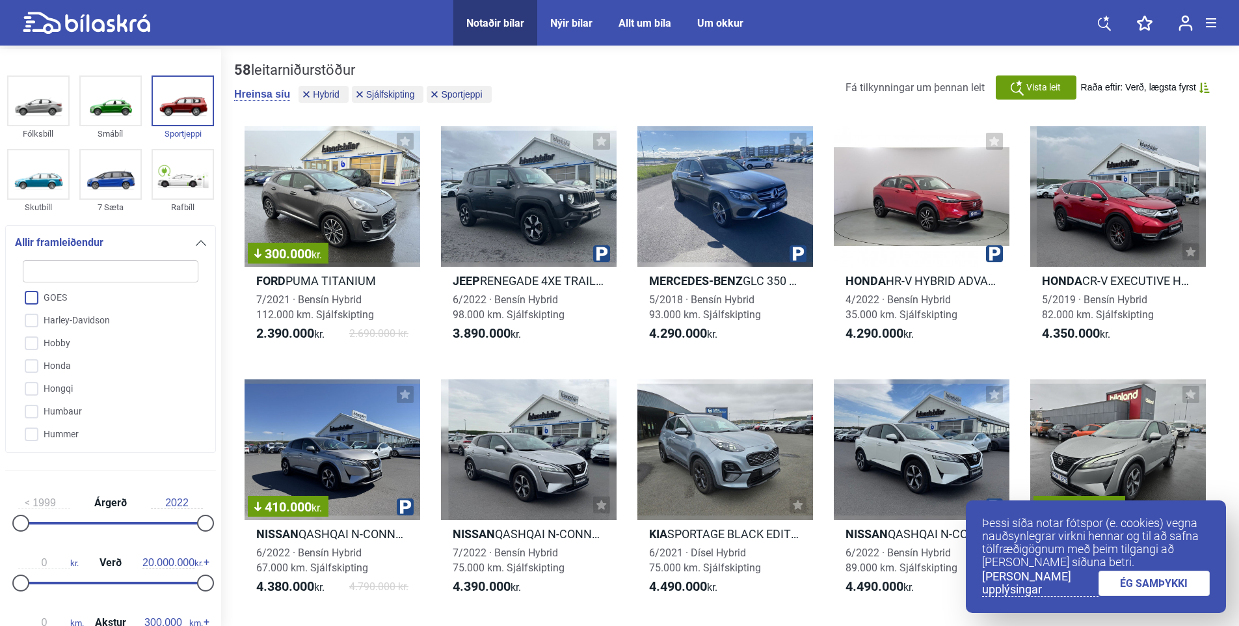
scroll to position [951, 0]
click at [29, 399] on input "Honda" at bounding box center [102, 397] width 177 height 23
checkbox input "true"
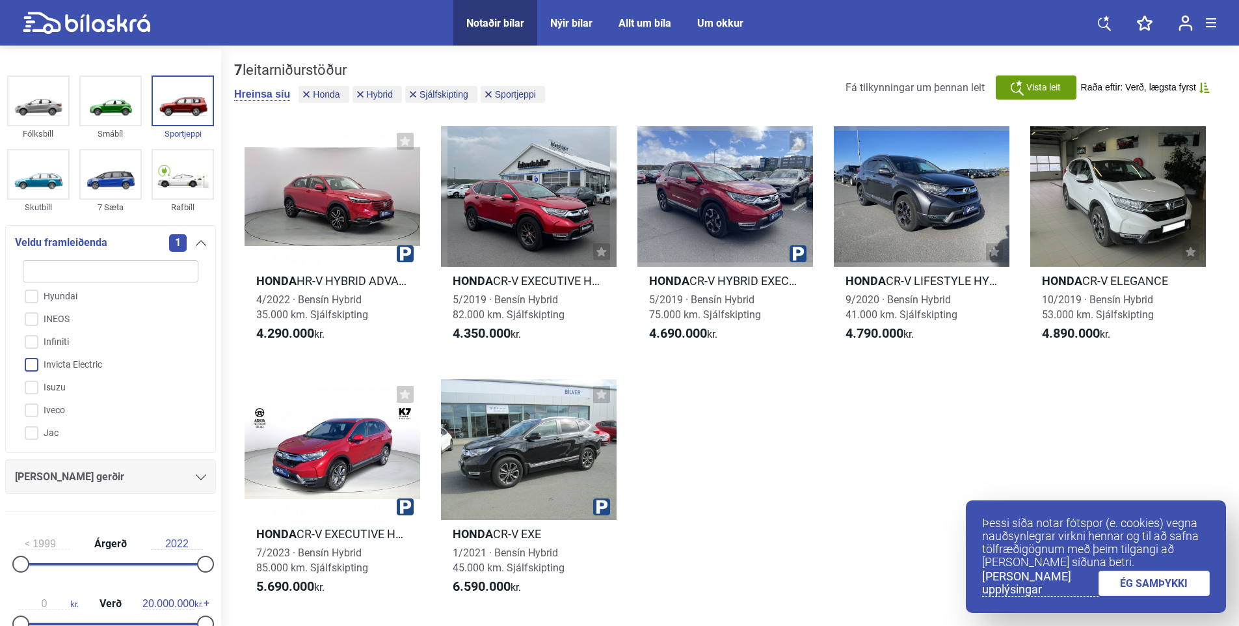
scroll to position [1146, 0]
click at [36, 360] on input "Hyundai" at bounding box center [102, 362] width 177 height 23
checkbox input "true"
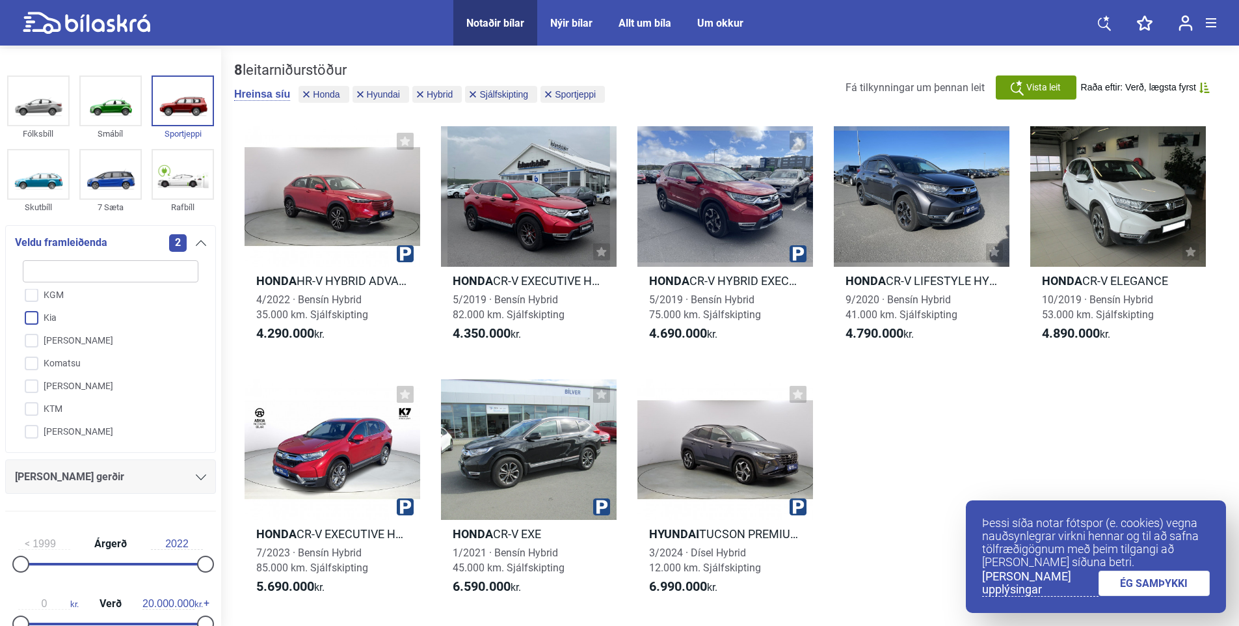
scroll to position [1536, 0]
click at [30, 312] on input "Kia" at bounding box center [102, 313] width 177 height 23
checkbox input "true"
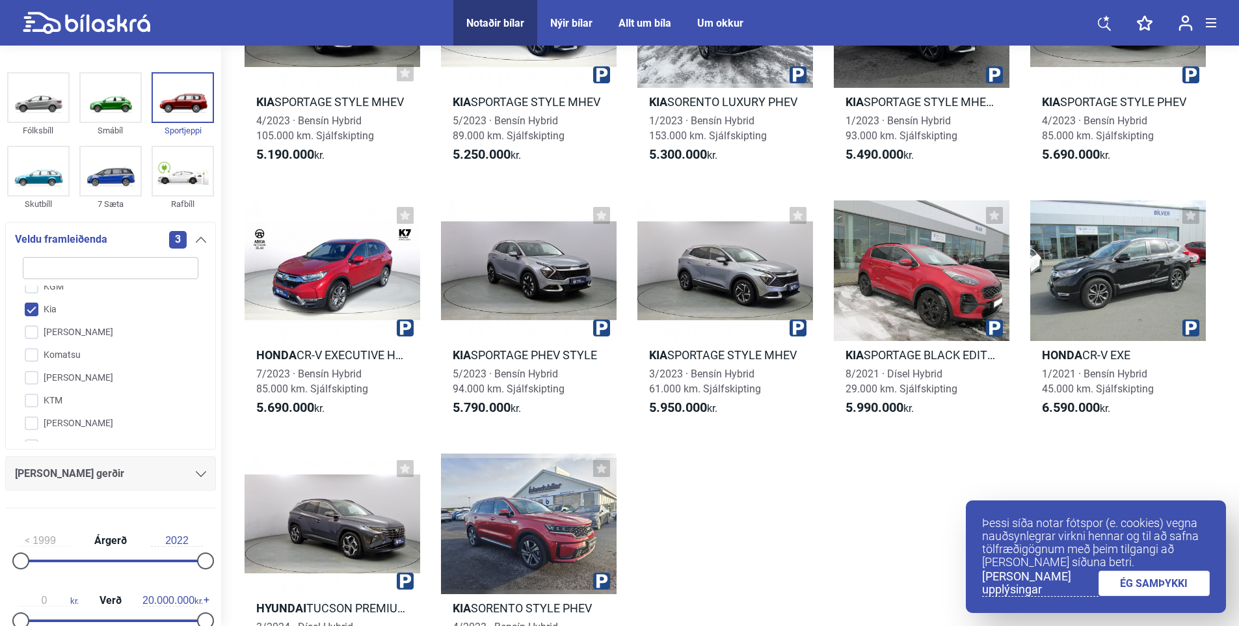
scroll to position [1041, 0]
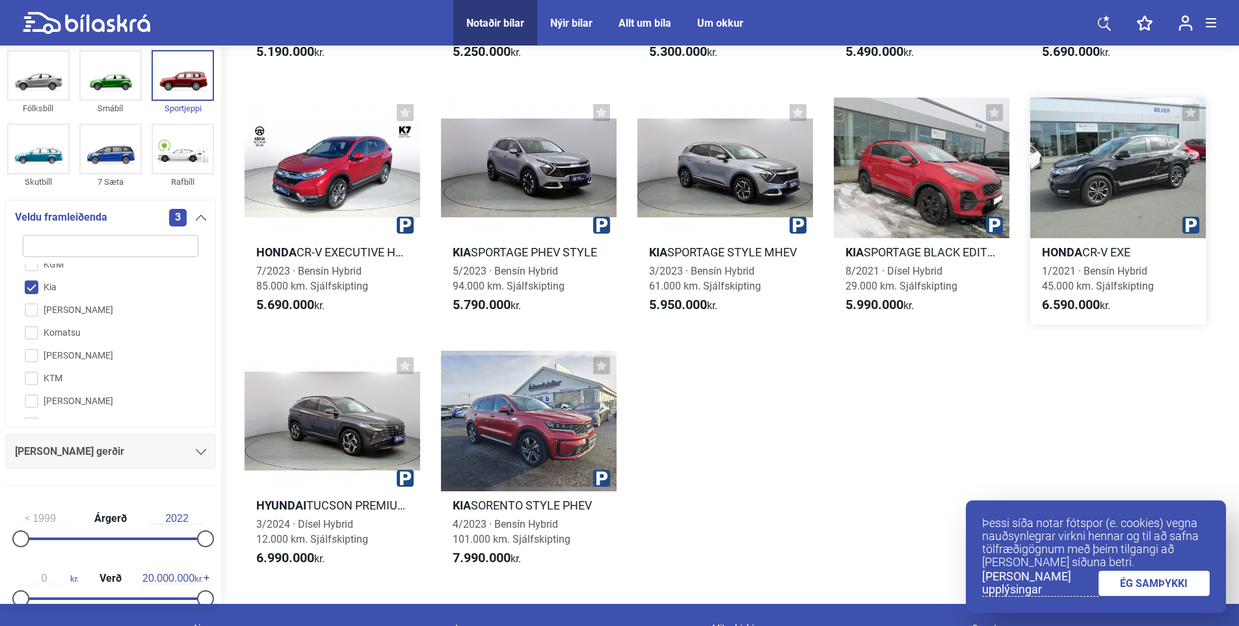
click at [1139, 170] on div at bounding box center [1119, 168] width 176 height 141
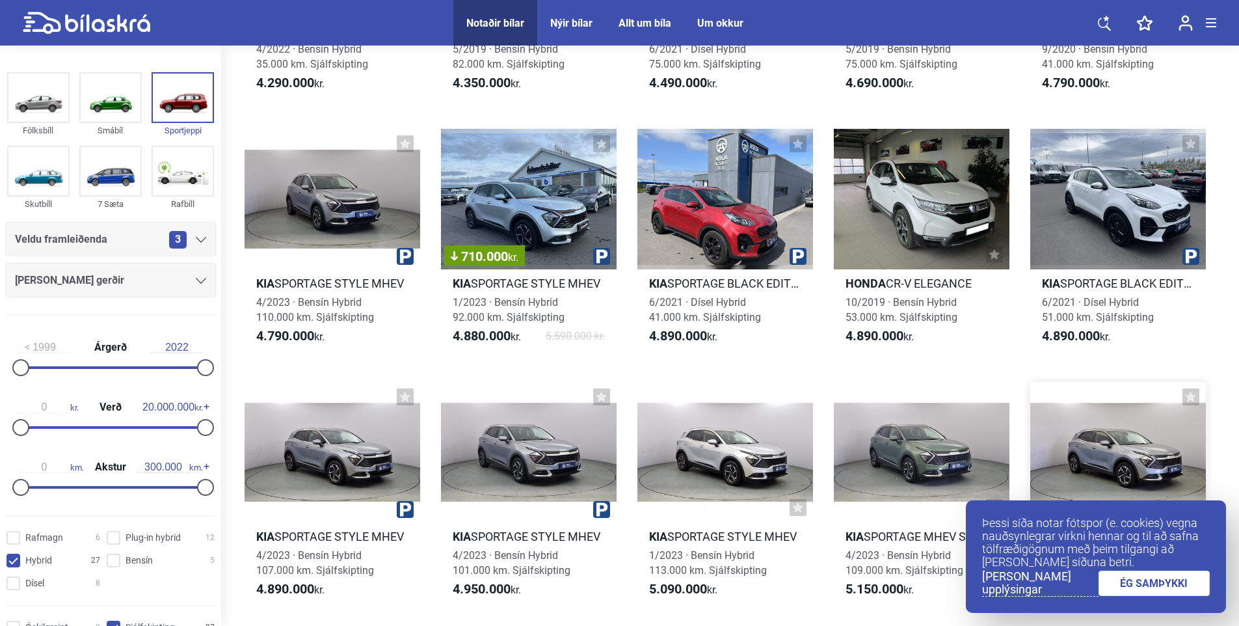
scroll to position [325, 0]
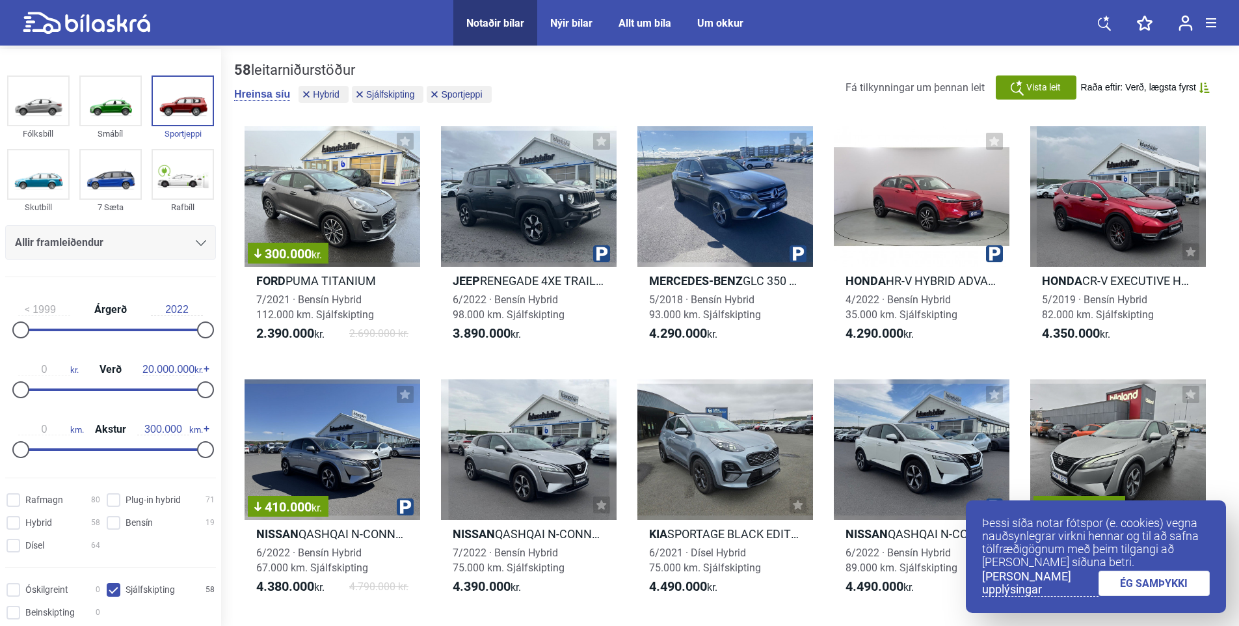
checkbox input "false"
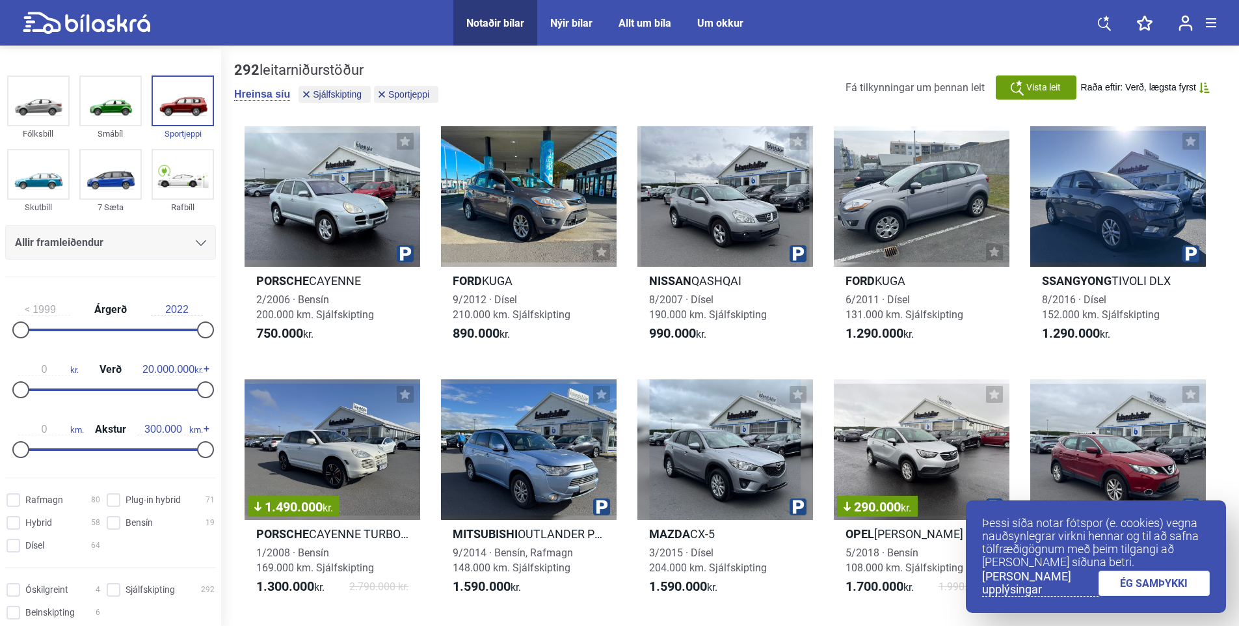
checkbox input "false"
